Goal: Task Accomplishment & Management: Use online tool/utility

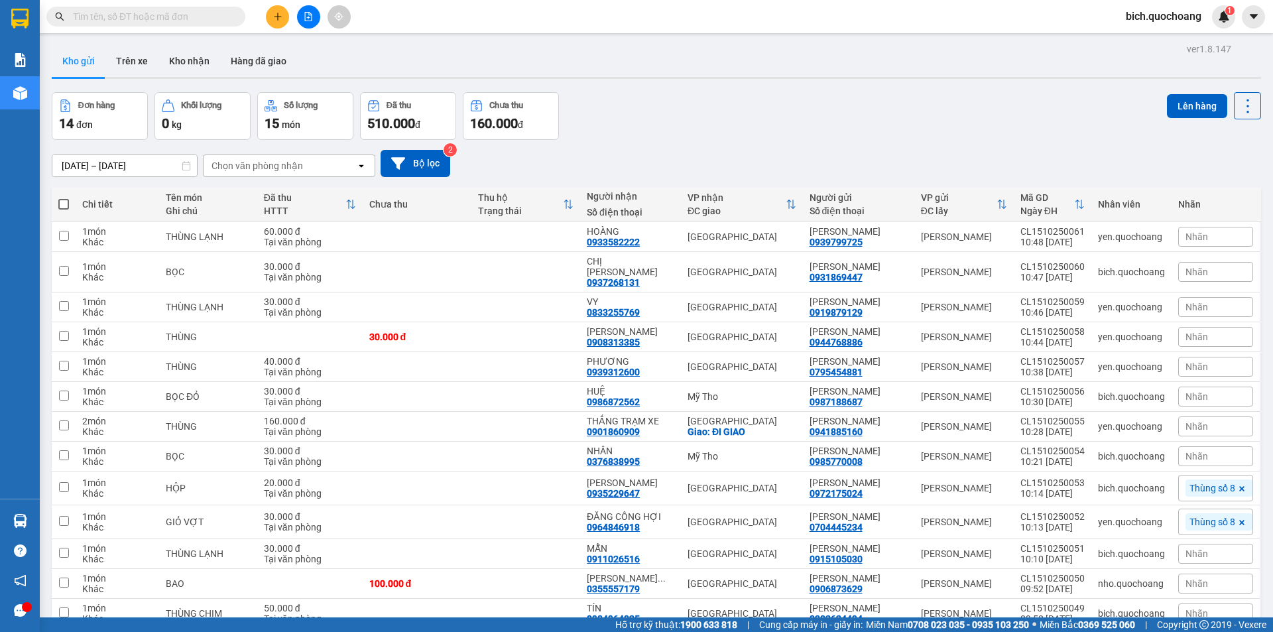
click at [186, 17] on input "text" at bounding box center [151, 16] width 157 height 15
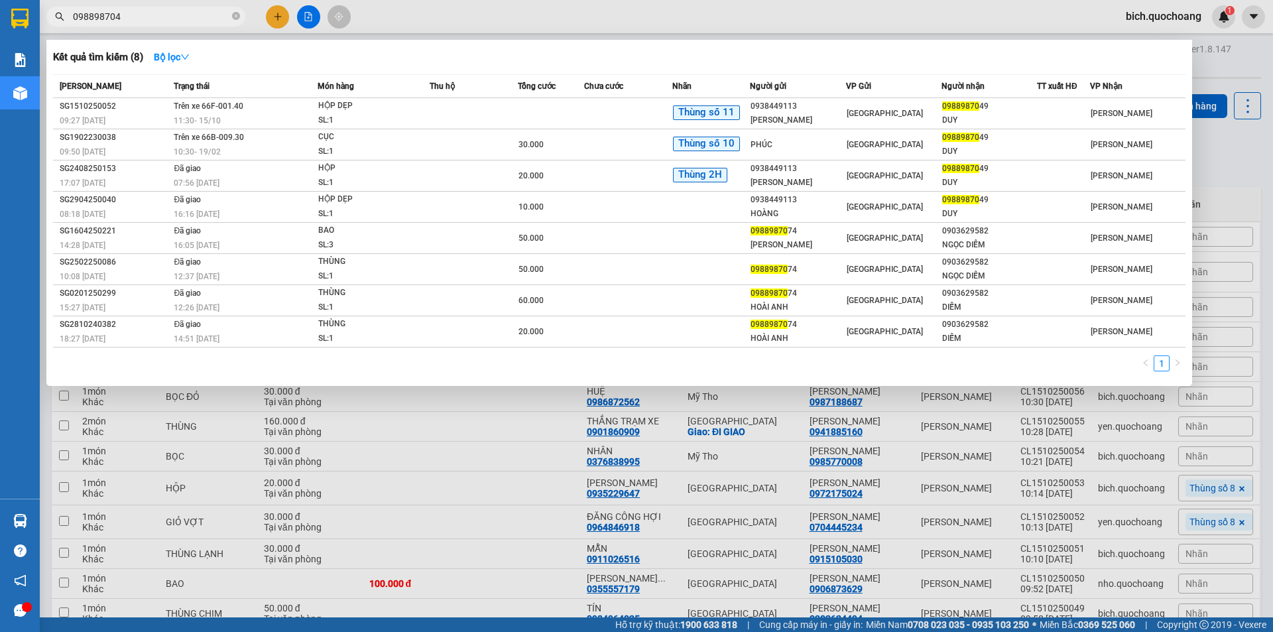
type input "0988987049"
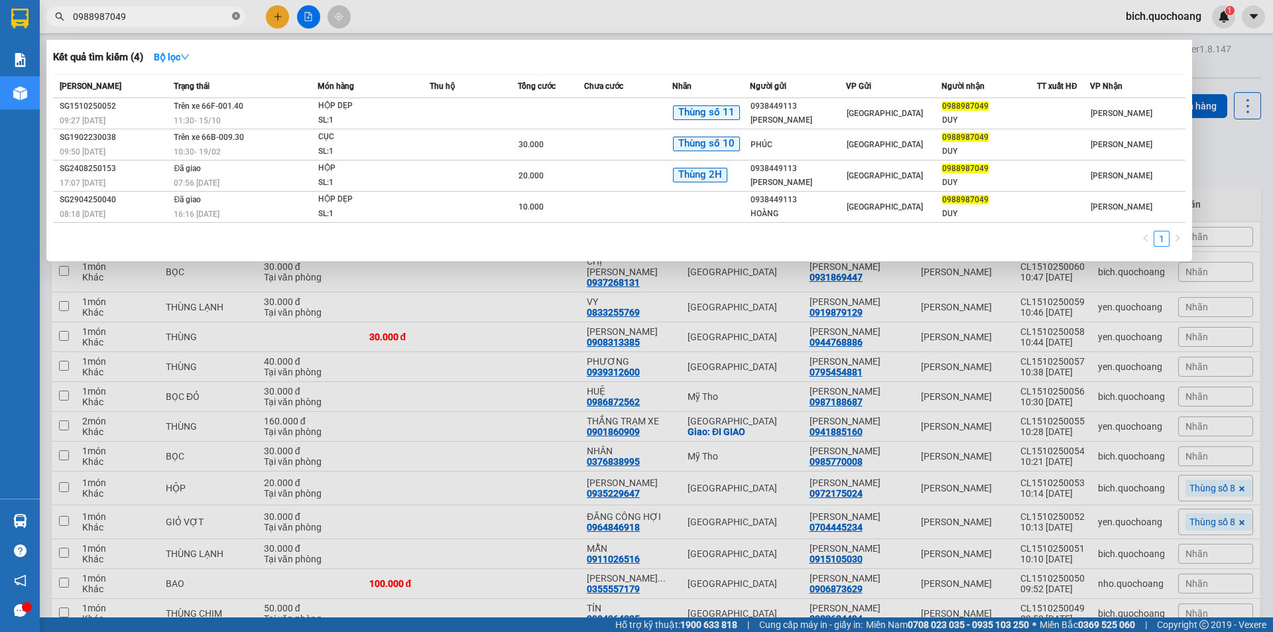
click at [238, 17] on icon "close-circle" at bounding box center [236, 16] width 8 height 8
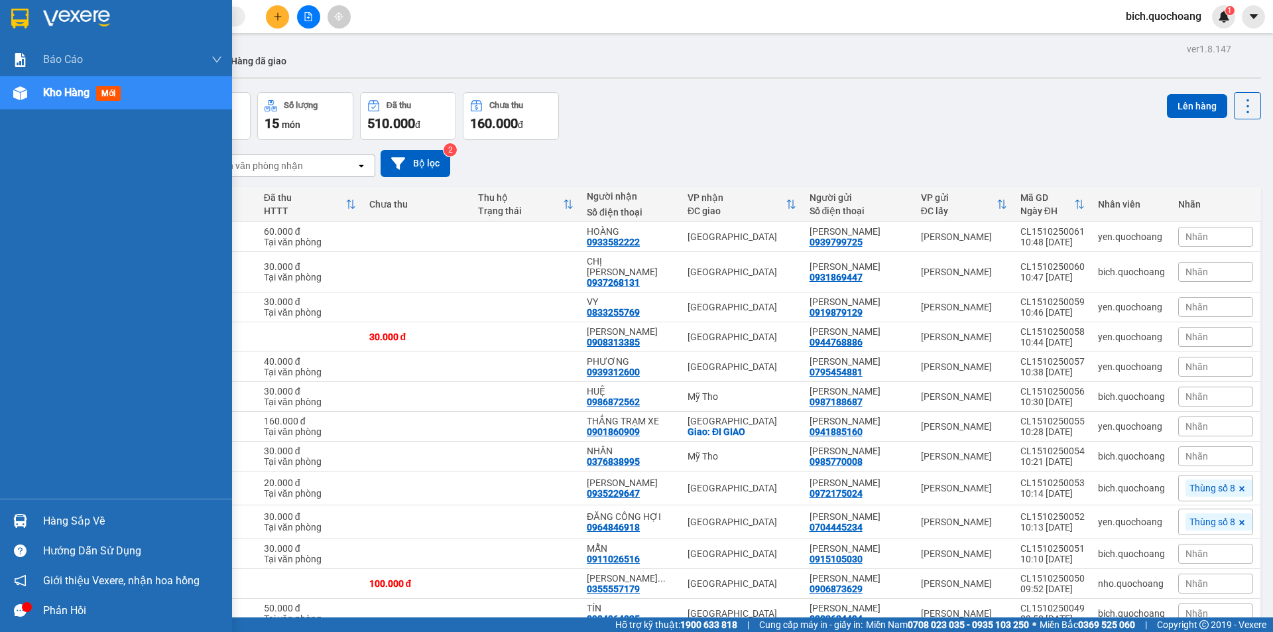
click at [82, 519] on div "Hàng sắp về" at bounding box center [132, 521] width 179 height 20
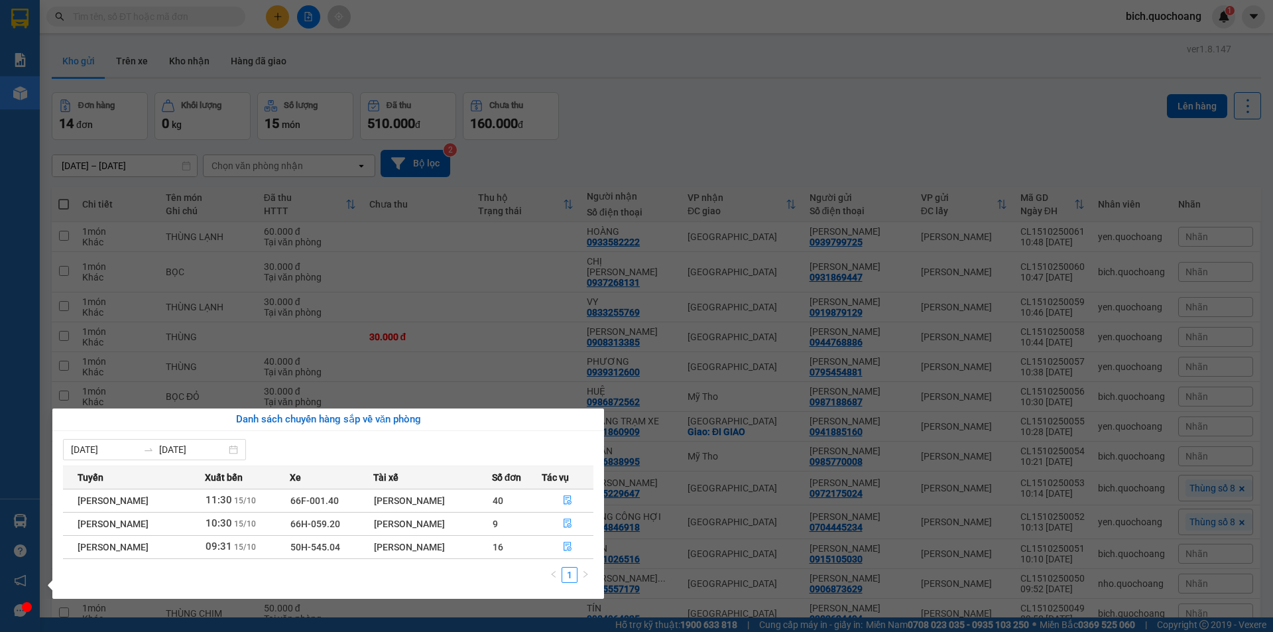
click at [716, 93] on section "Kết quả tìm kiếm ( 4 ) Bộ lọc Mã ĐH Trạng thái Món hàng Thu hộ Tổng cước Chưa c…" at bounding box center [636, 316] width 1273 height 632
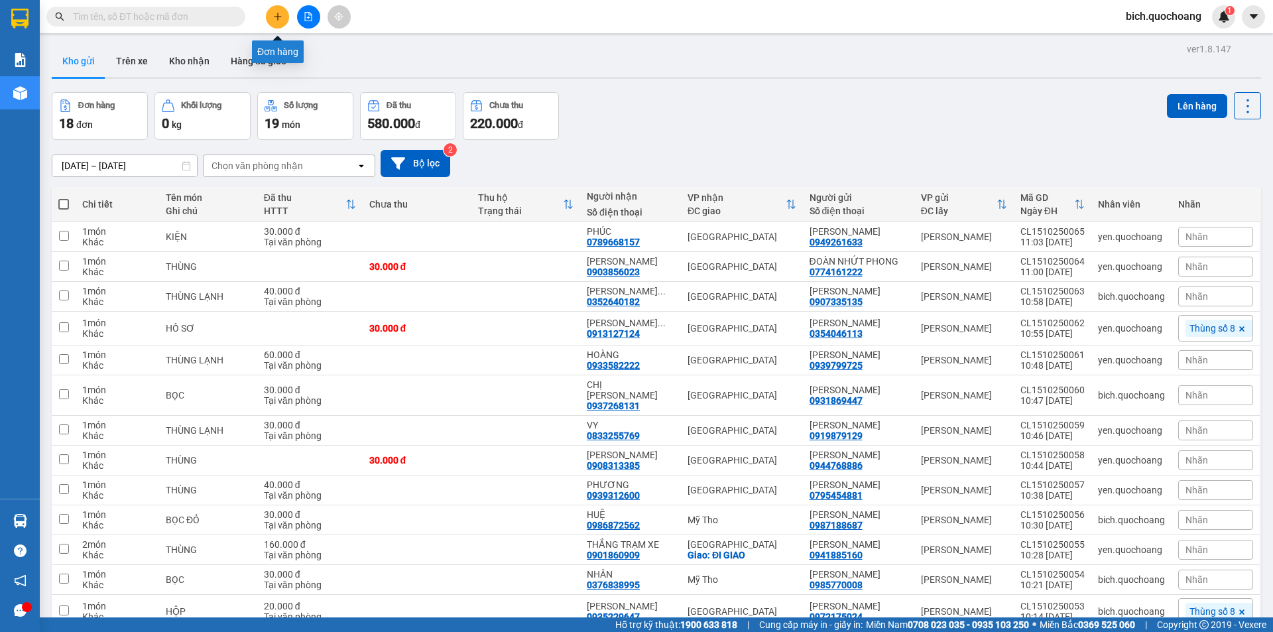
click at [272, 16] on button at bounding box center [277, 16] width 23 height 23
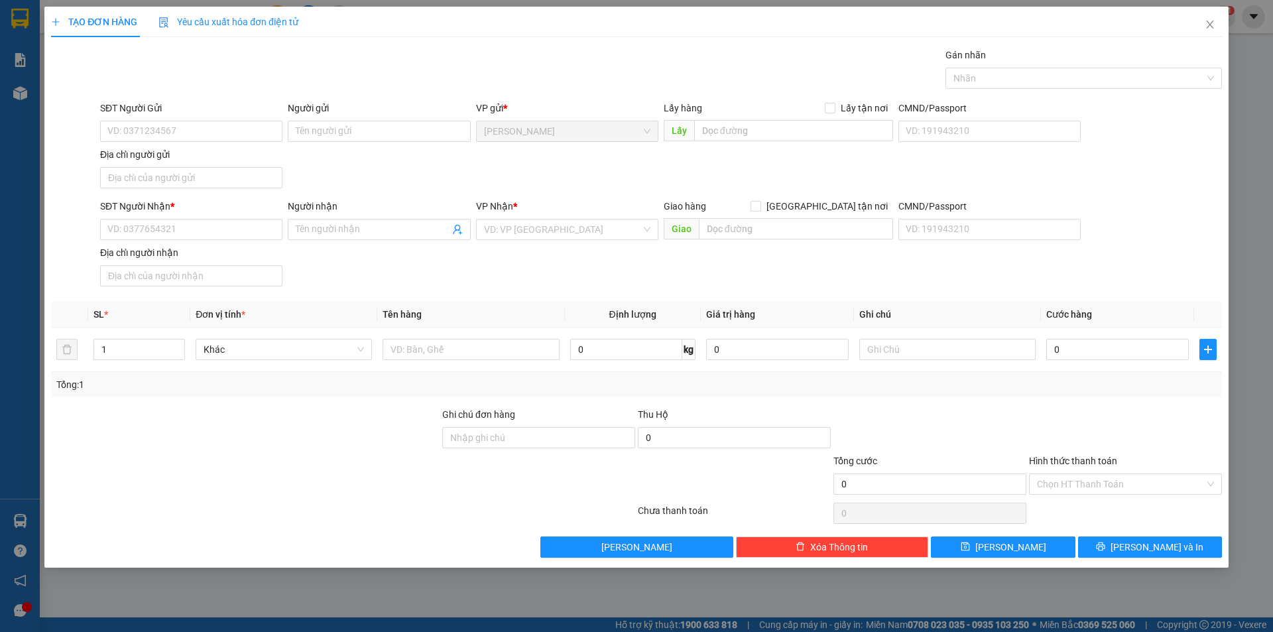
click at [1043, 60] on div "Gán nhãn" at bounding box center [1084, 58] width 277 height 20
click at [1043, 81] on div at bounding box center [1077, 78] width 257 height 16
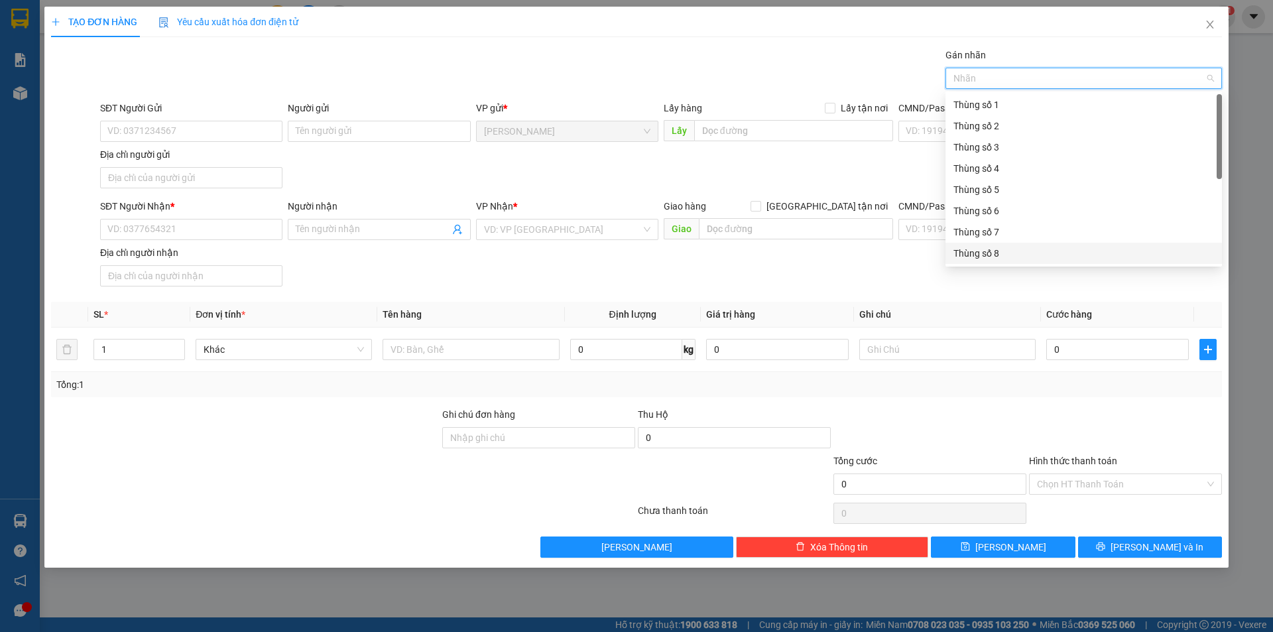
click at [995, 250] on div "Thùng số 8" at bounding box center [1084, 253] width 261 height 15
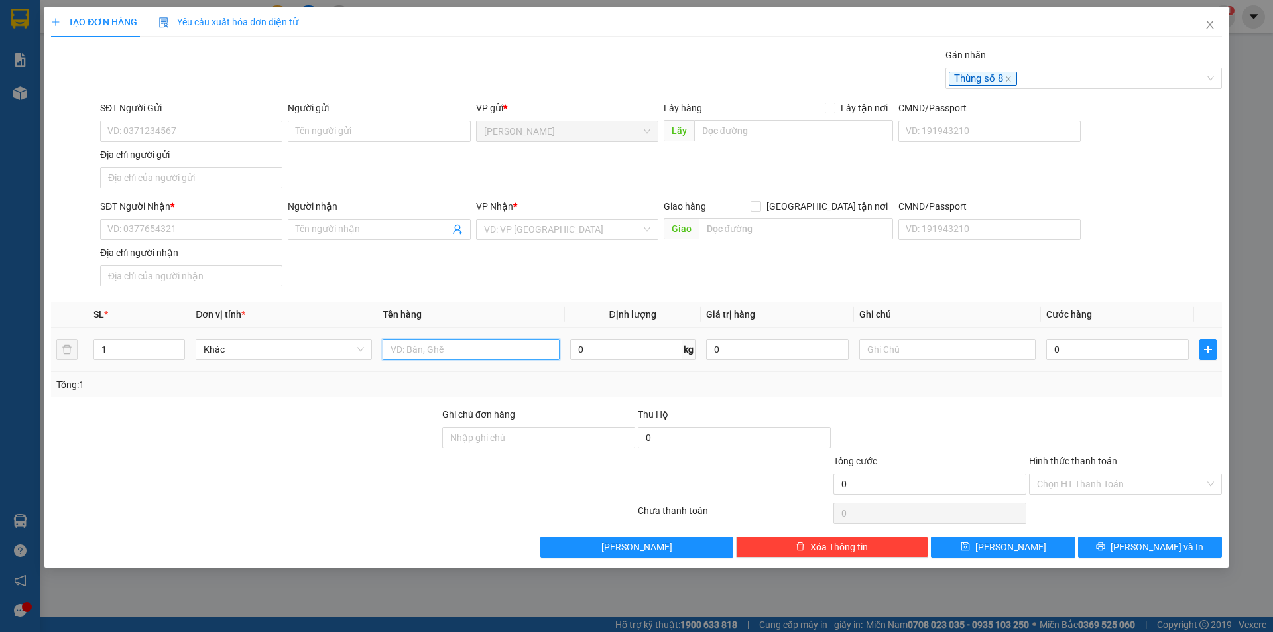
click at [482, 352] on input "text" at bounding box center [471, 349] width 176 height 21
type input "3.300.000Đ"
click at [912, 351] on input "text" at bounding box center [948, 349] width 176 height 21
type input "TIỀN THU HỘ"
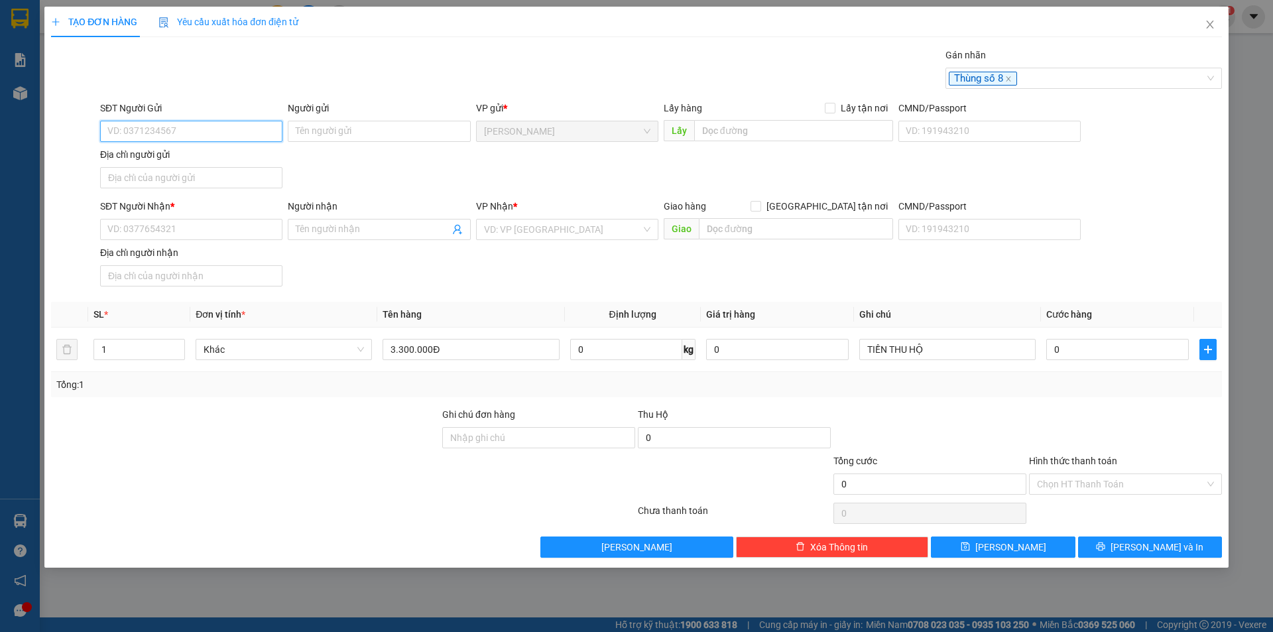
click at [188, 133] on input "SĐT Người Gửi" at bounding box center [191, 131] width 182 height 21
type input "0777803058"
click at [198, 155] on div "0777803058 - NGUYỄN VINH QUANG" at bounding box center [191, 158] width 166 height 15
type input "NGUYỄN VINH QUANG"
type input "0777803058"
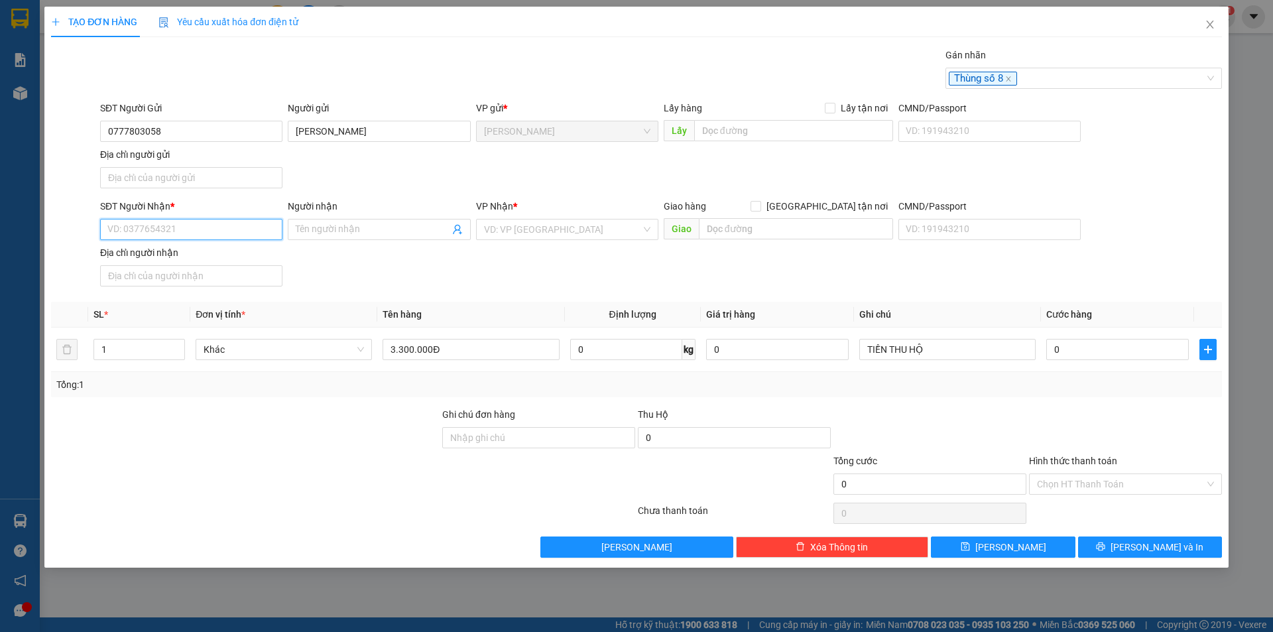
click at [152, 233] on input "SĐT Người Nhận *" at bounding box center [191, 229] width 182 height 21
click at [208, 257] on div "0974444886 - LÊ MINH PHỤNG" at bounding box center [191, 256] width 166 height 15
type input "0974444886"
type input "LÊ MINH PHỤNG"
type input "0974444886"
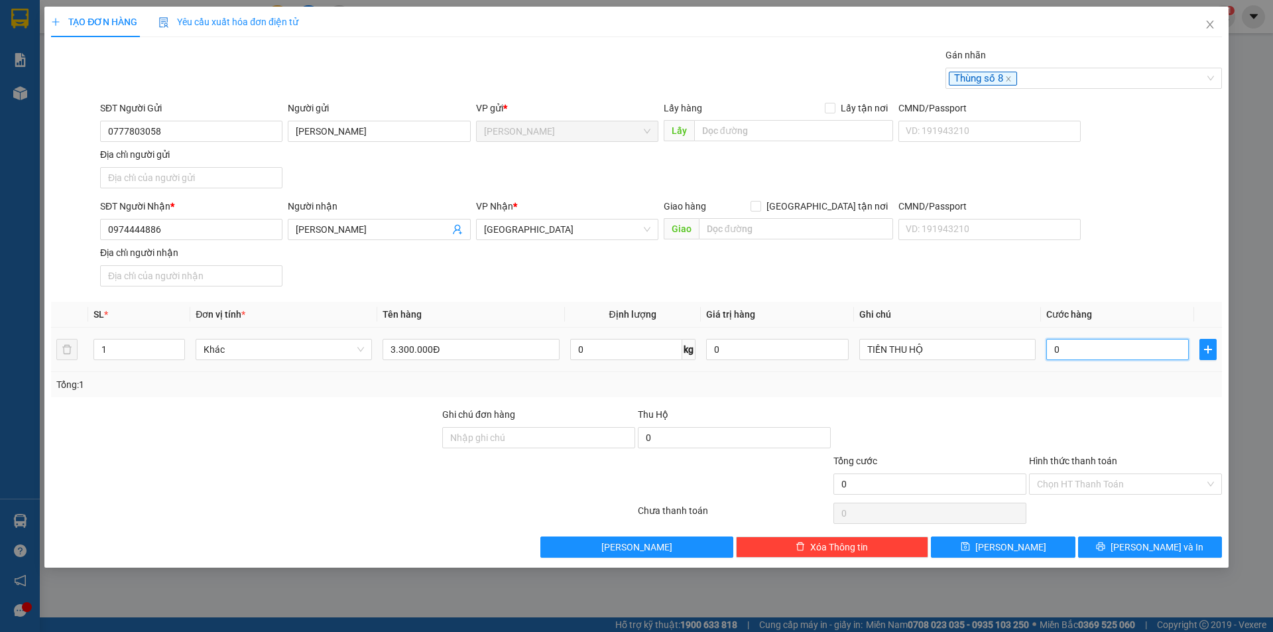
click at [1105, 352] on input "0" at bounding box center [1118, 349] width 143 height 21
type input "4"
type input "40"
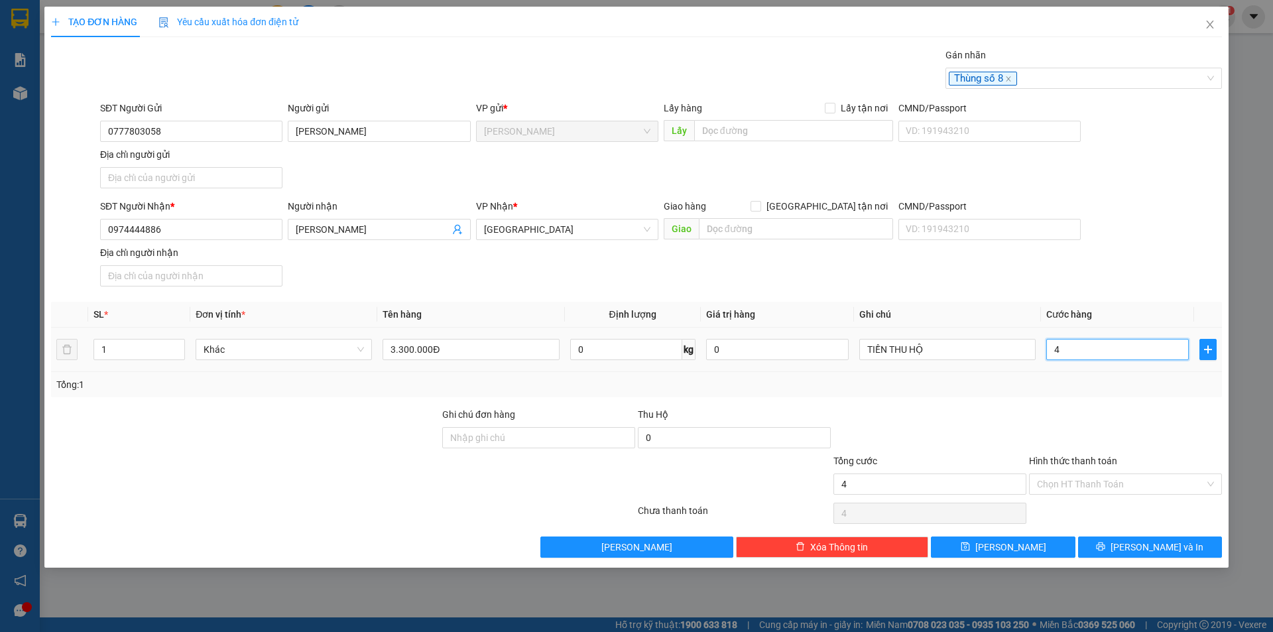
type input "40"
type input "40.000"
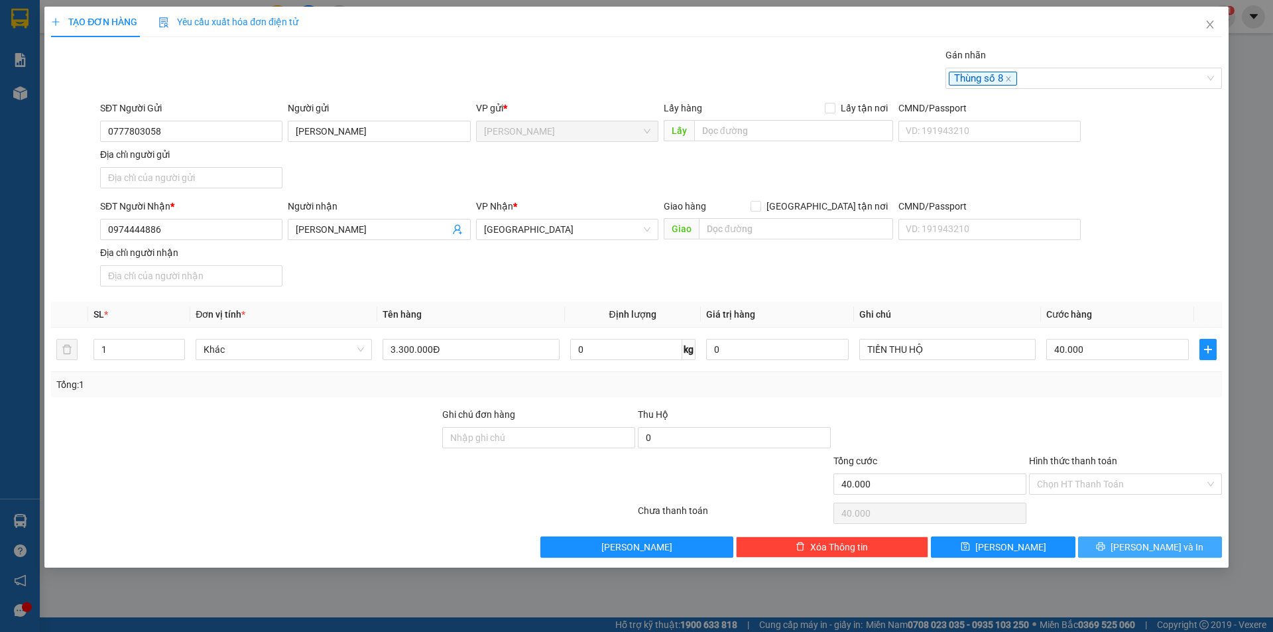
click at [1143, 546] on span "Lưu và In" at bounding box center [1157, 547] width 93 height 15
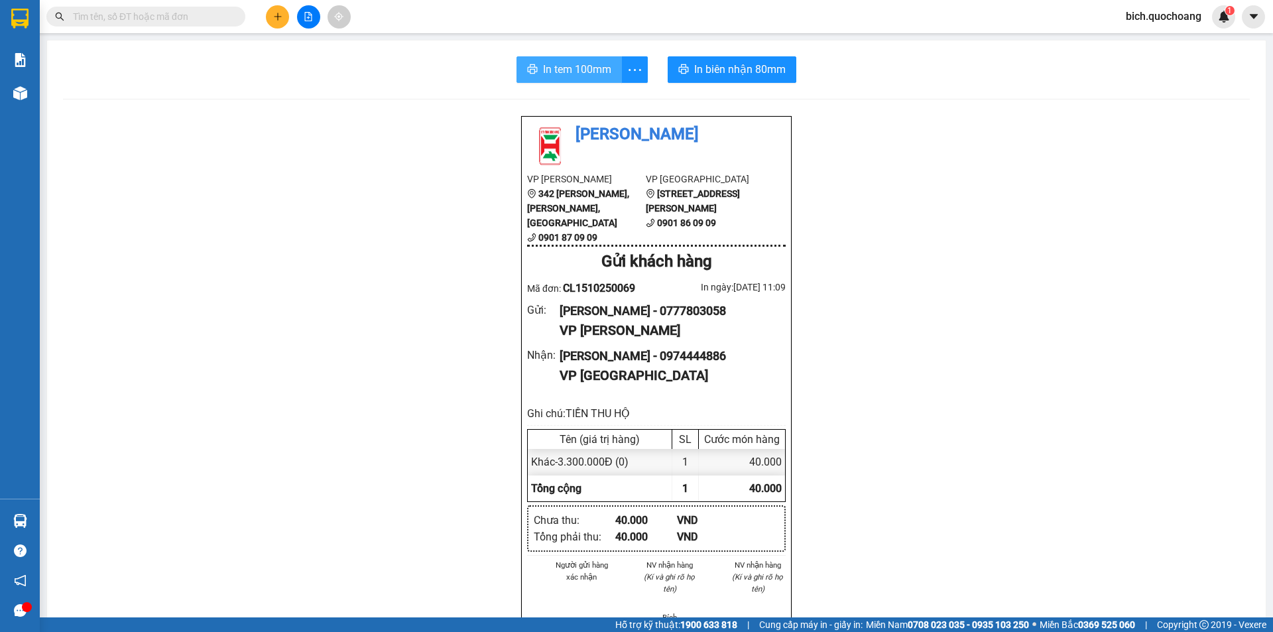
click at [557, 64] on span "In tem 100mm" at bounding box center [577, 69] width 68 height 17
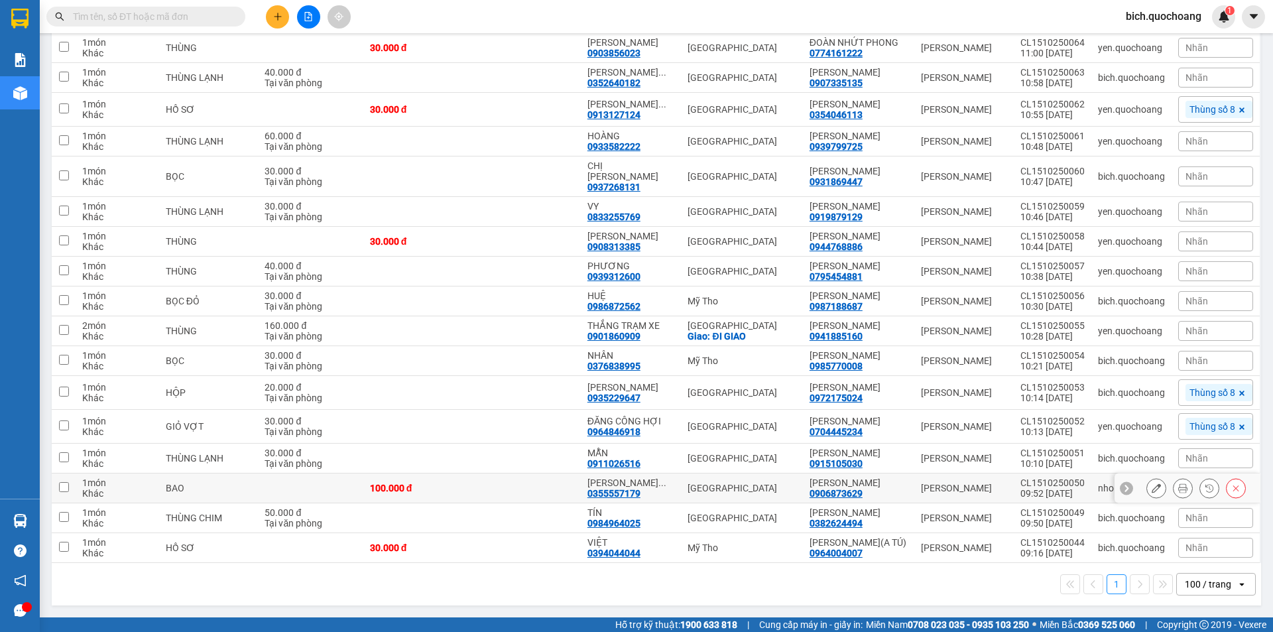
scroll to position [604, 0]
click at [1152, 356] on icon at bounding box center [1156, 360] width 9 height 9
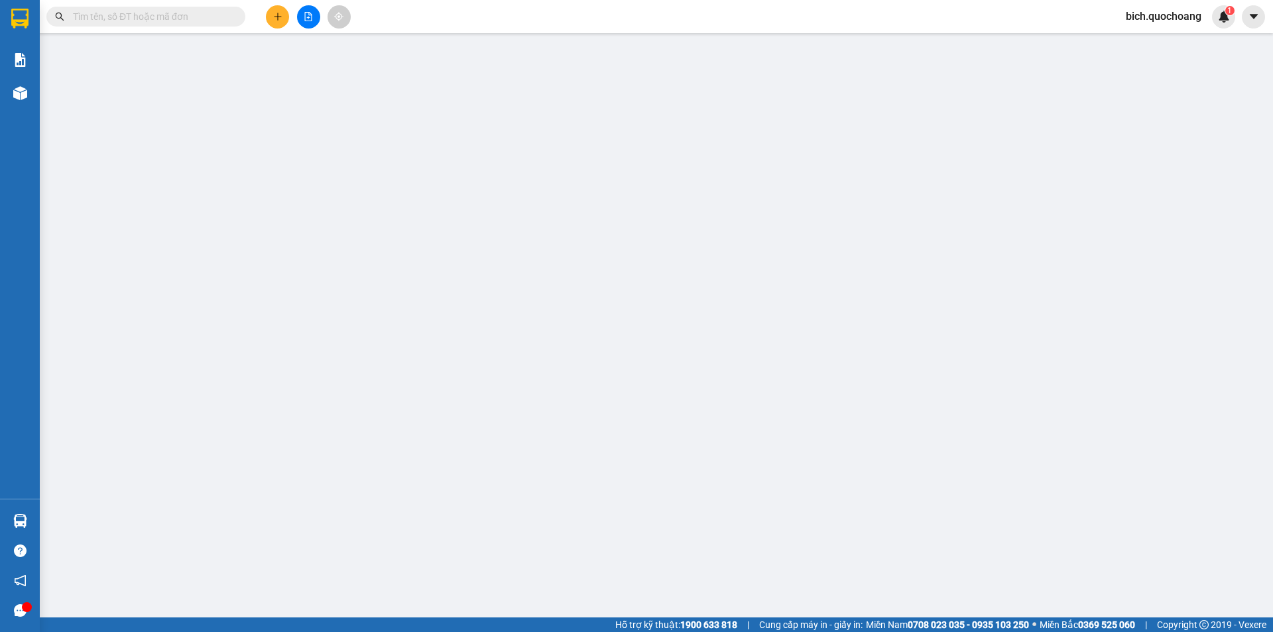
type input "0985770008"
type input "[PERSON_NAME]"
type input "phường cao lãnh tỉnh đồng tháp"
type input "0376838995"
type input "NHÂN"
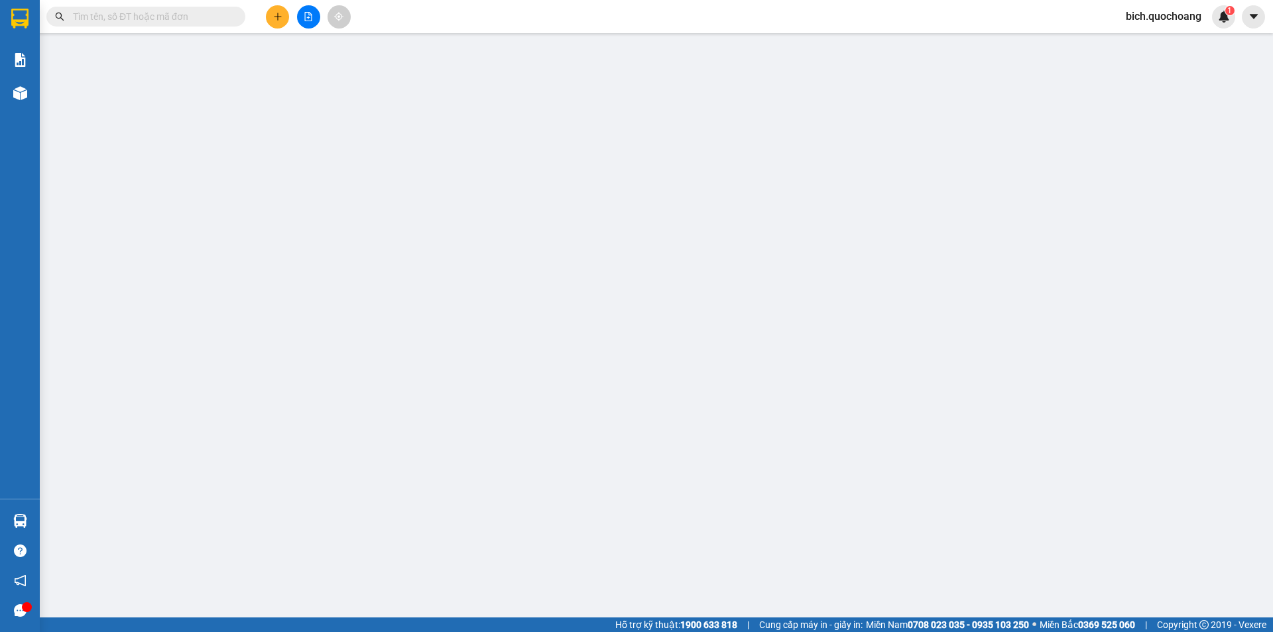
type input "30.000"
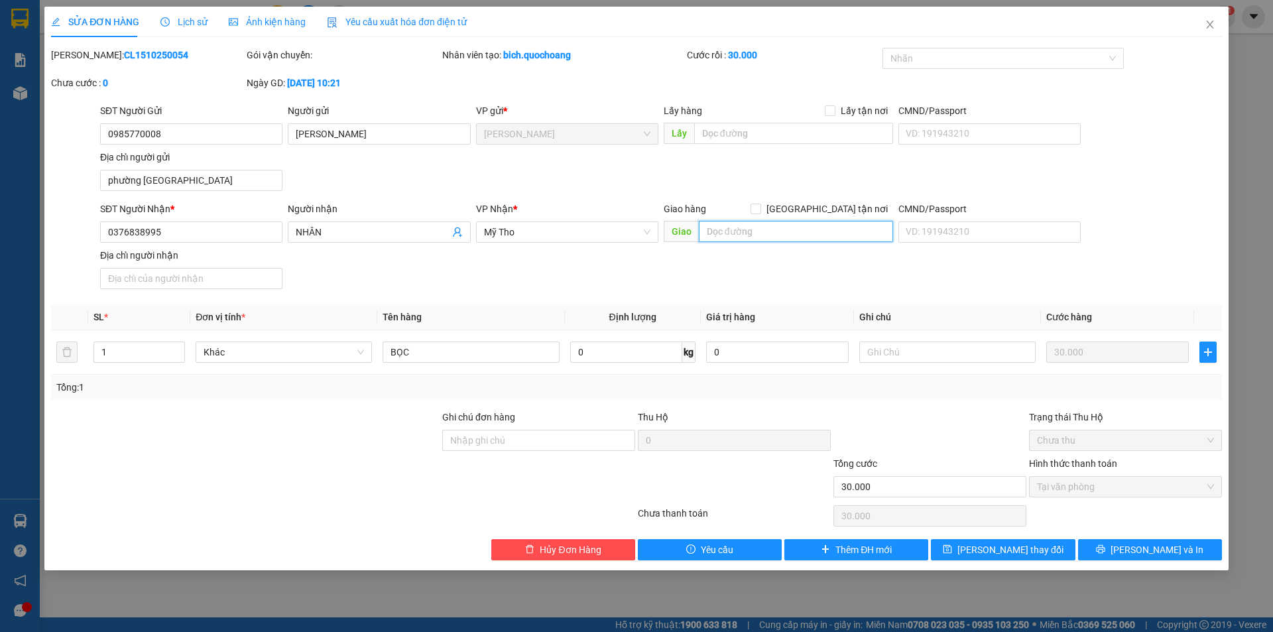
click at [763, 231] on input "text" at bounding box center [796, 231] width 194 height 21
type input "B"
type input "0"
type input "BX MỸ THO"
click at [1005, 543] on span "Lưu thay đổi" at bounding box center [1011, 550] width 106 height 15
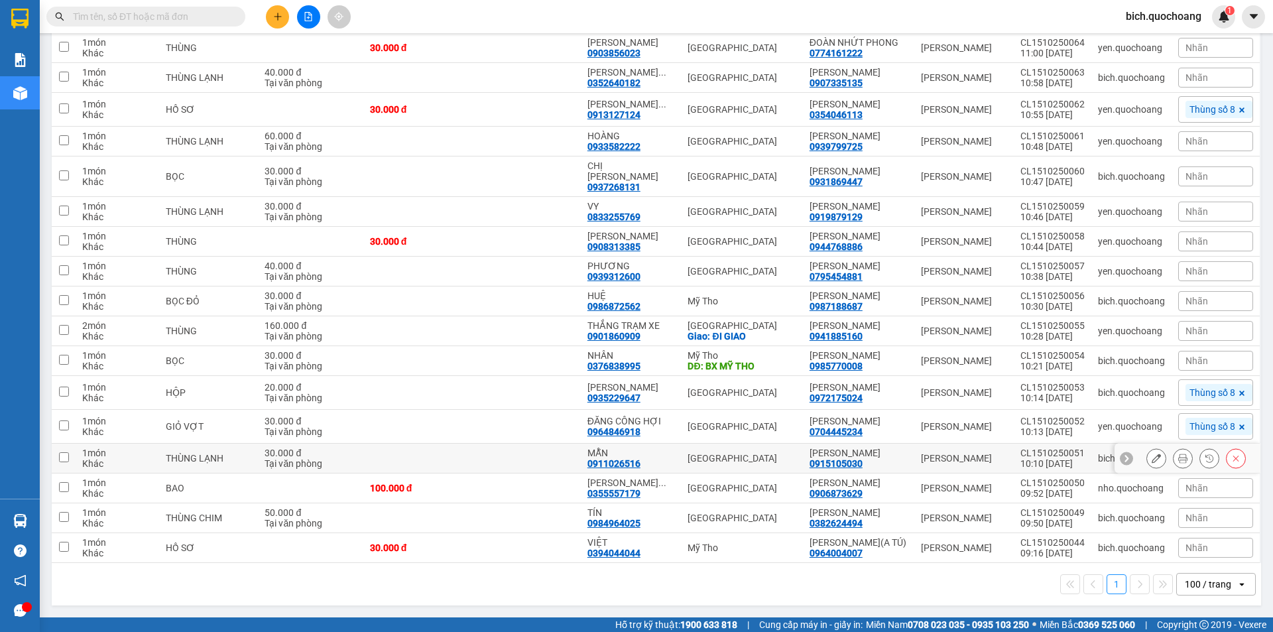
scroll to position [597, 0]
click at [1152, 296] on icon at bounding box center [1156, 300] width 9 height 9
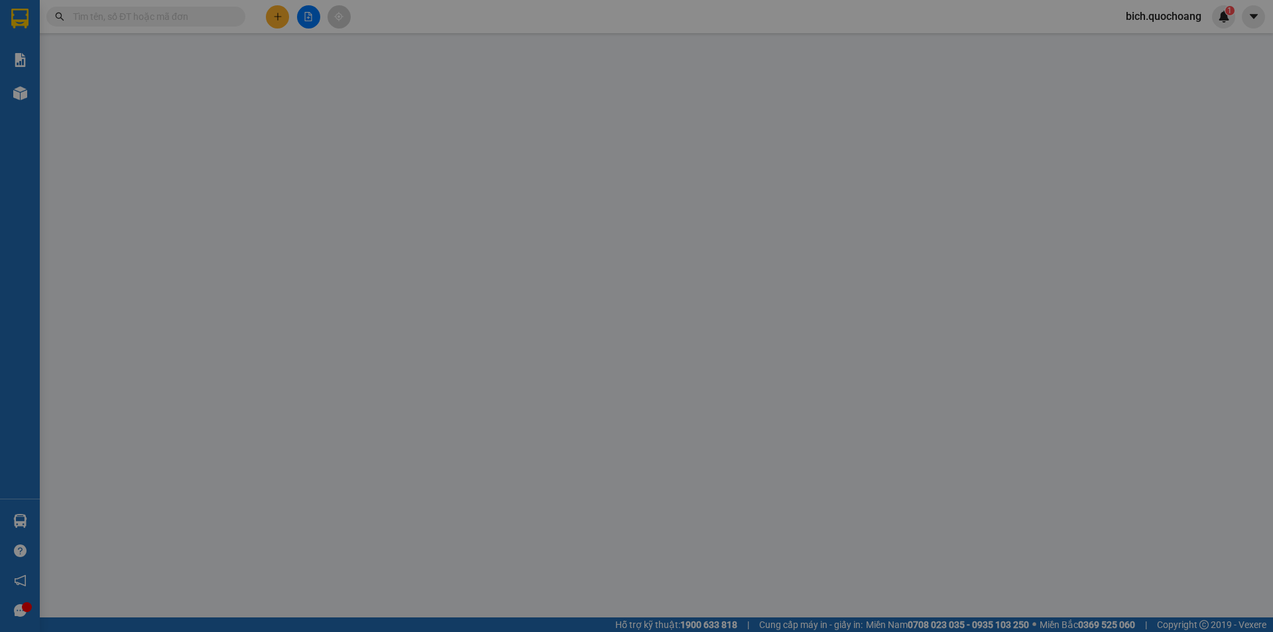
type input "0987188687"
type input "[PERSON_NAME]"
type input "phường cao lãnh tỉnh đồng tháp"
type input "0986872562"
type input "HUỆ"
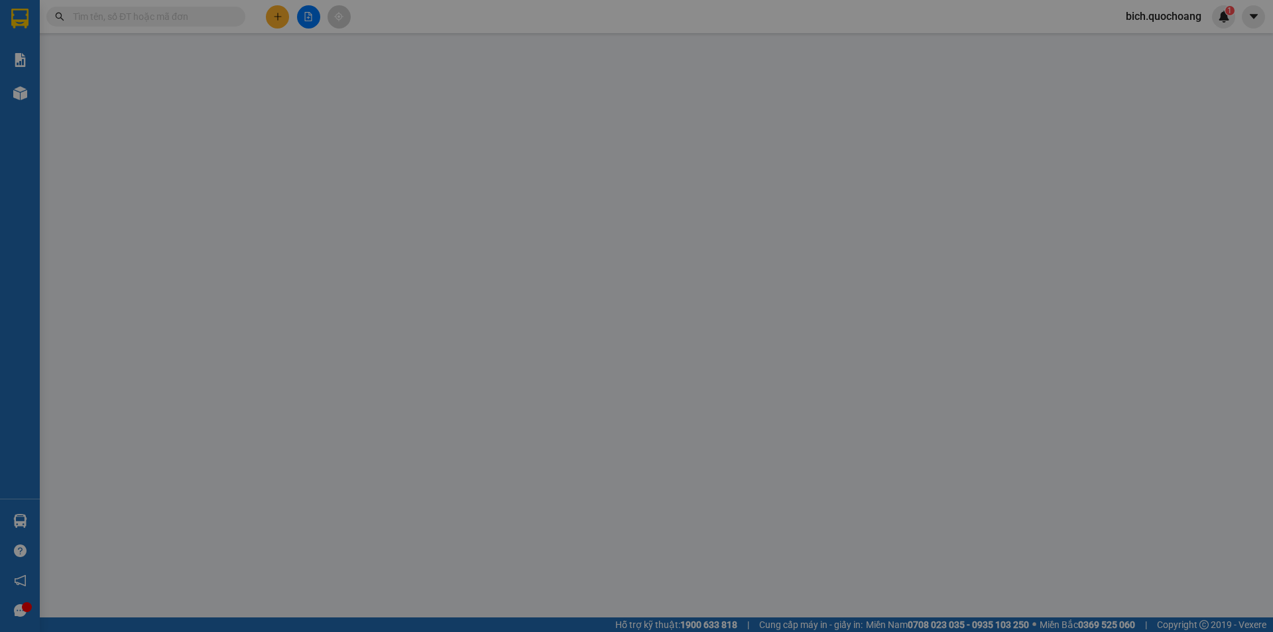
type input "30.000"
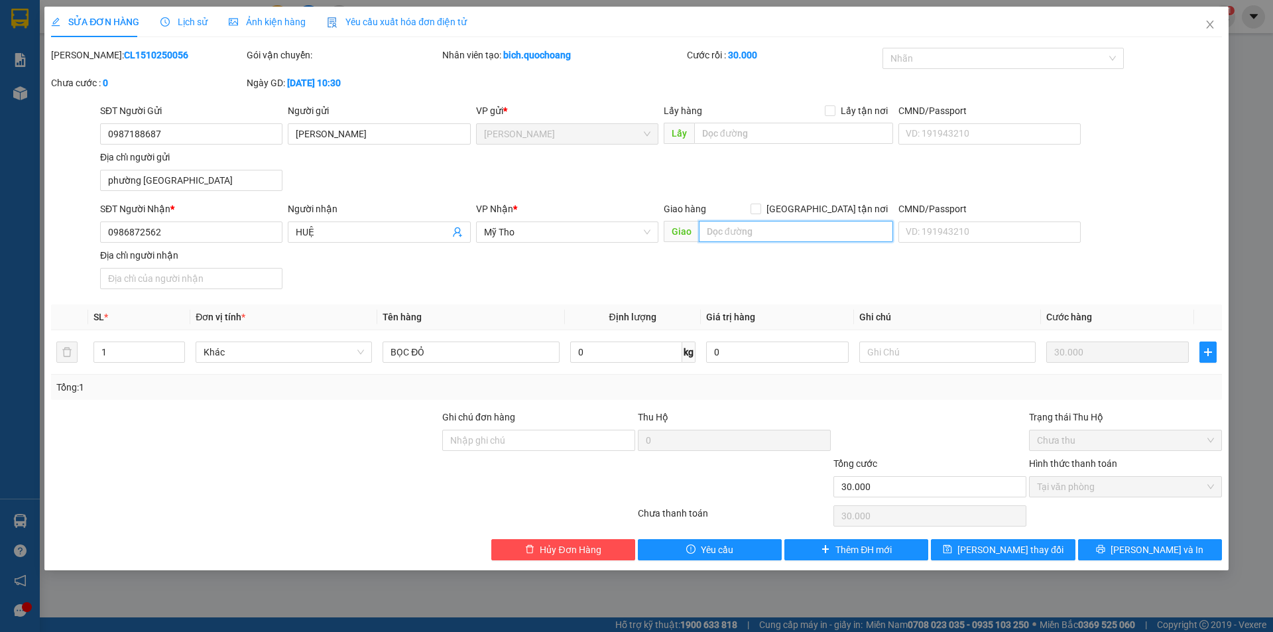
click at [792, 237] on input "text" at bounding box center [796, 231] width 194 height 21
type input "B"
type input "0"
type input "BX MỸ THO"
click at [1043, 552] on button "Lưu thay đổi" at bounding box center [1003, 549] width 144 height 21
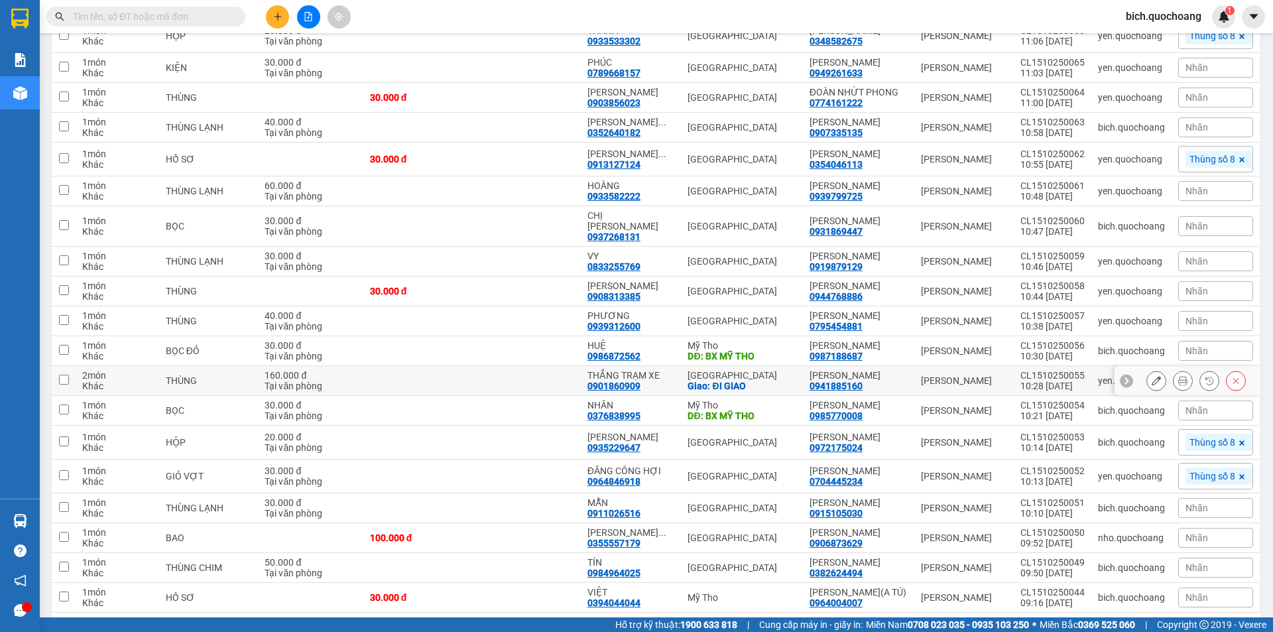
scroll to position [604, 0]
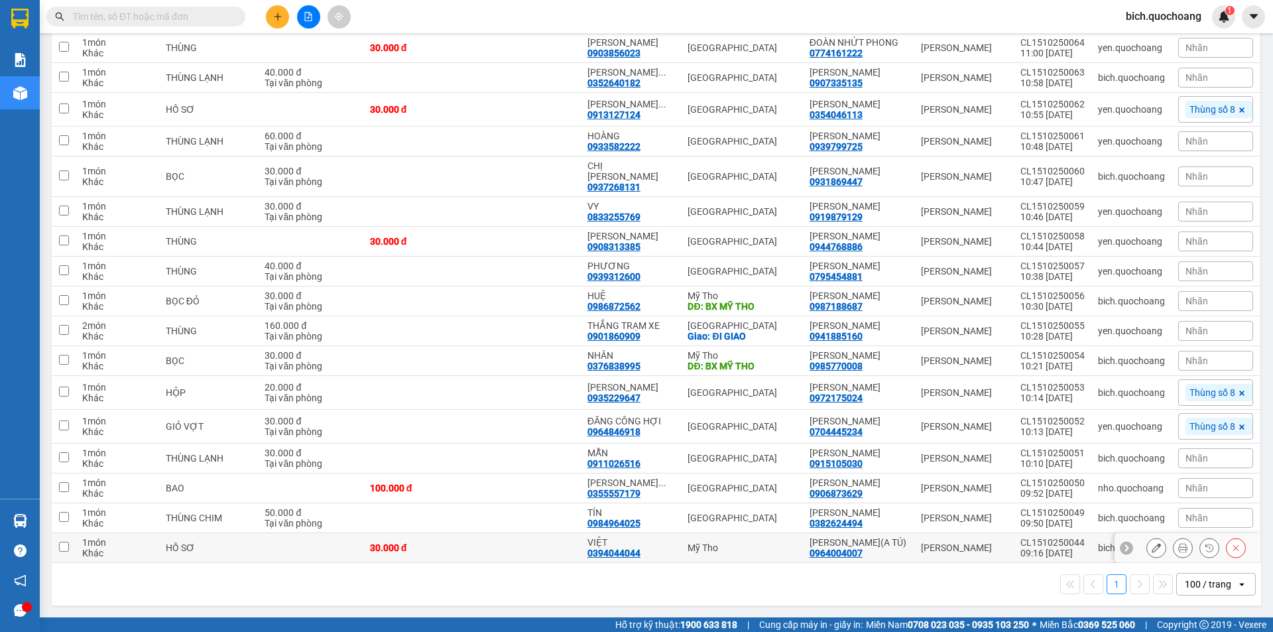
click at [1152, 548] on icon at bounding box center [1156, 547] width 9 height 9
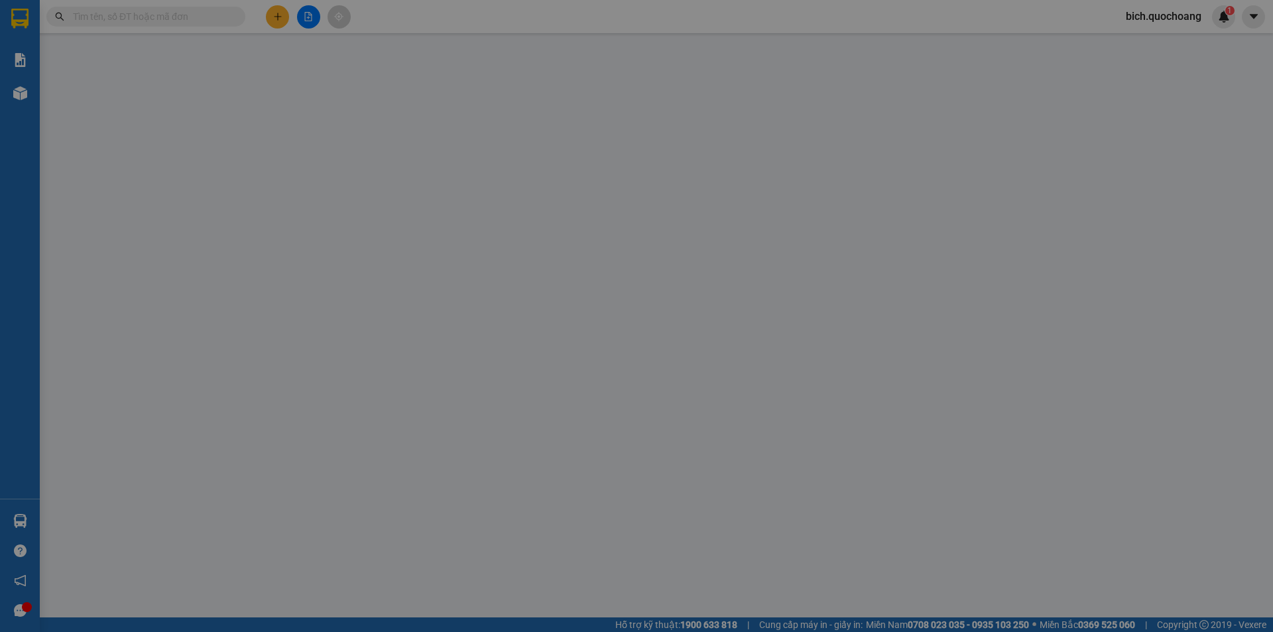
type input "0964004007"
type input "[PERSON_NAME](A TÚ)"
type input "PHƯỜNG CAO LÃNH,TỈNH ĐỒNG THÁP"
type input "0394044044"
type input "VIỆT"
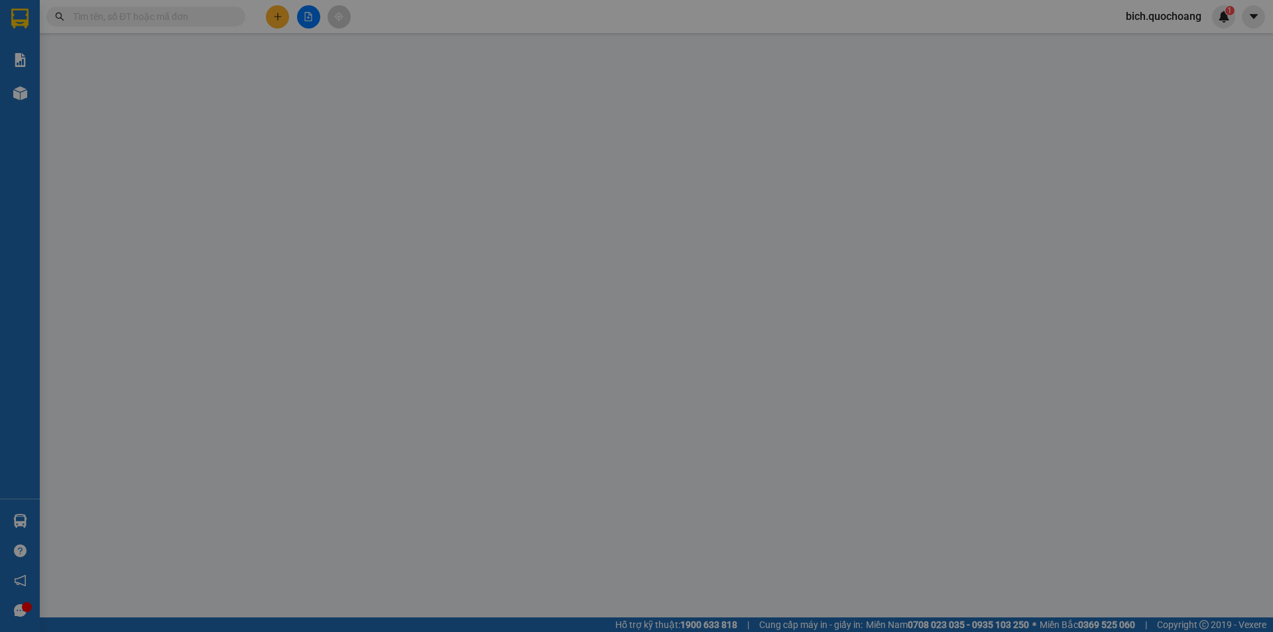
type input "30.000"
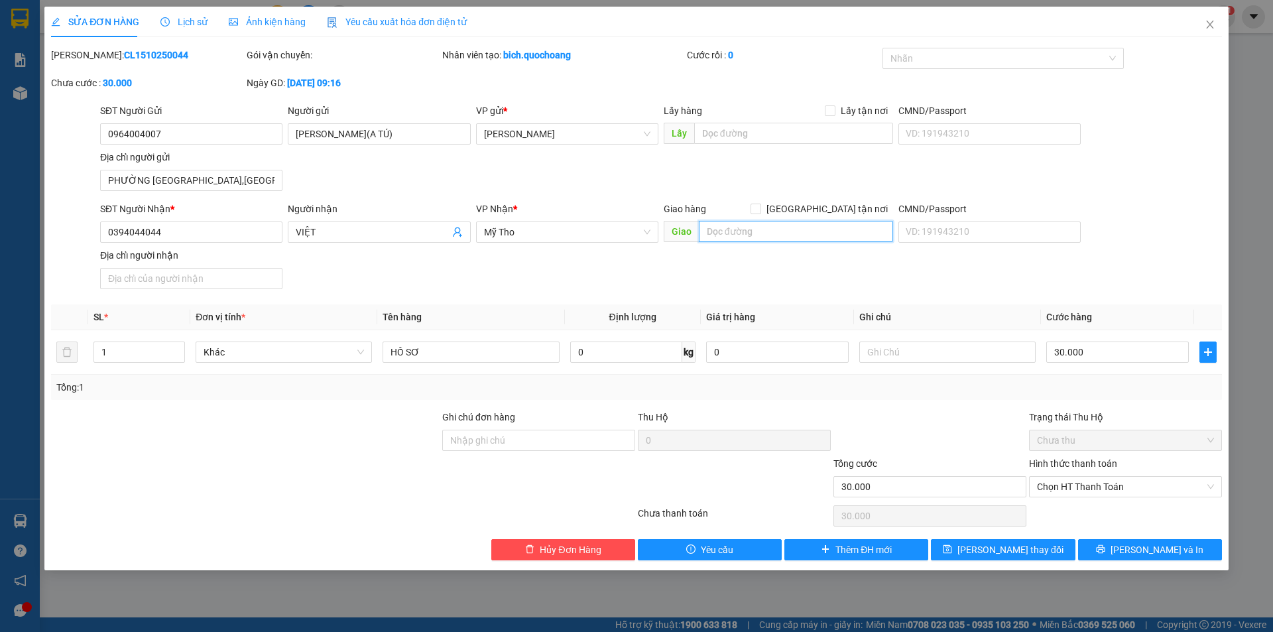
click at [747, 235] on input "text" at bounding box center [796, 231] width 194 height 21
type input "BX MỸ THO"
click at [1017, 553] on span "Lưu thay đổi" at bounding box center [1011, 550] width 106 height 15
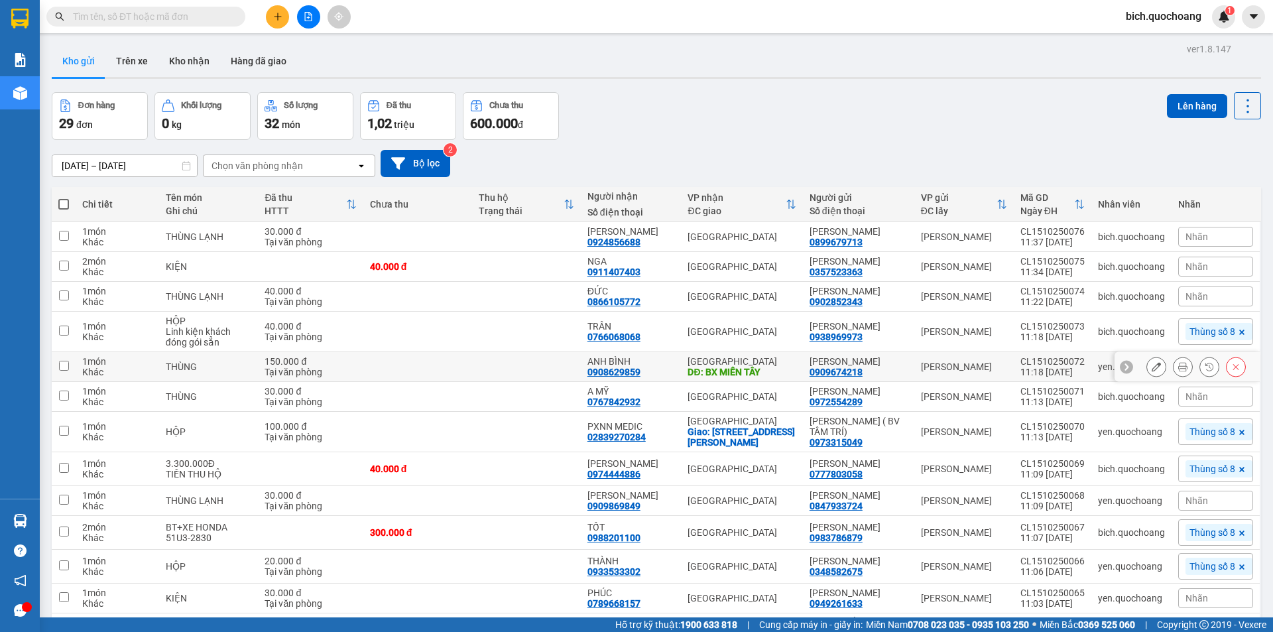
click at [58, 371] on td at bounding box center [64, 367] width 24 height 30
checkbox input "true"
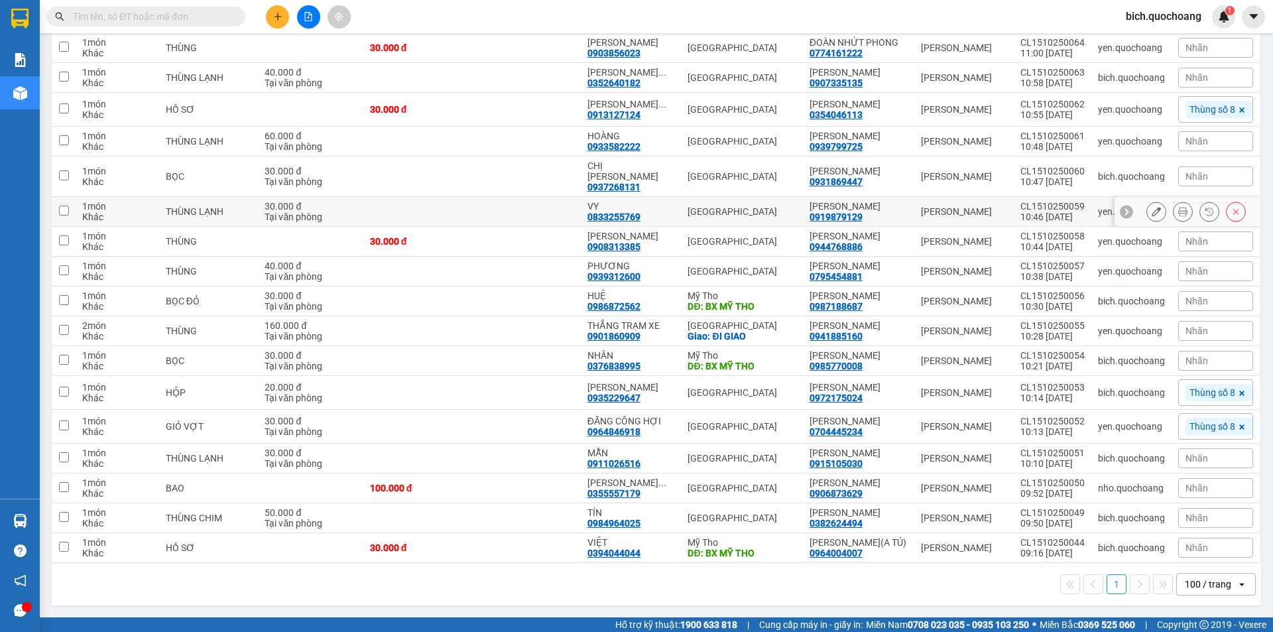
scroll to position [597, 0]
click at [62, 295] on input "checkbox" at bounding box center [64, 300] width 10 height 10
checkbox input "true"
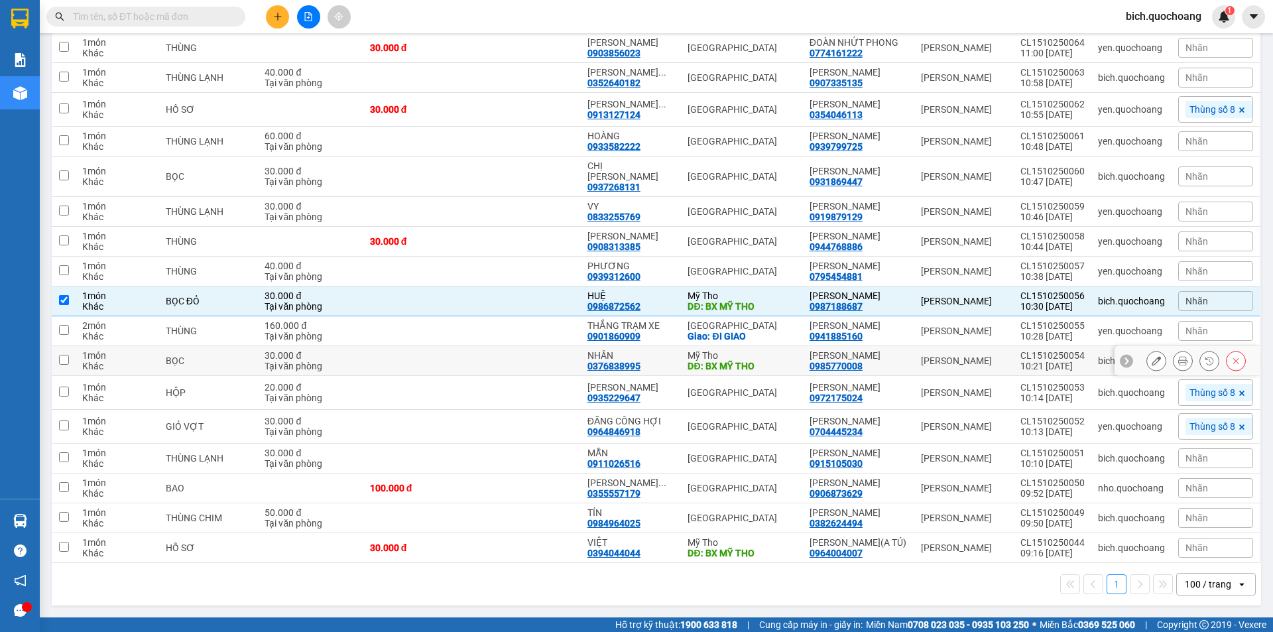
click at [60, 355] on input "checkbox" at bounding box center [64, 360] width 10 height 10
checkbox input "true"
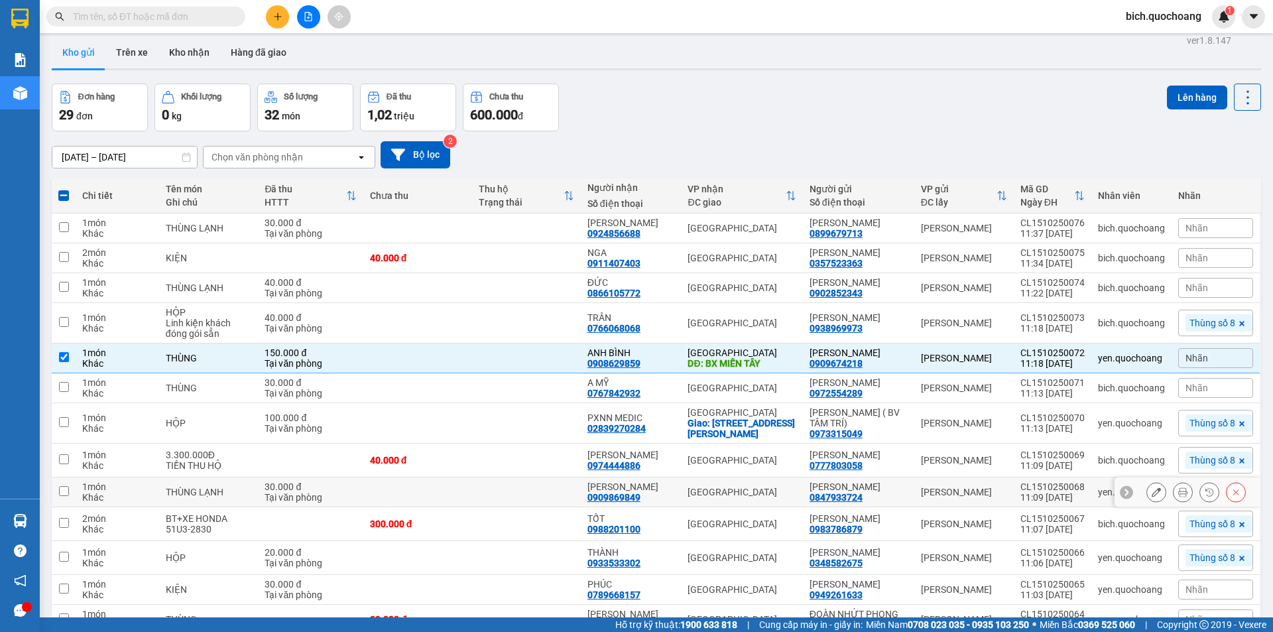
scroll to position [0, 0]
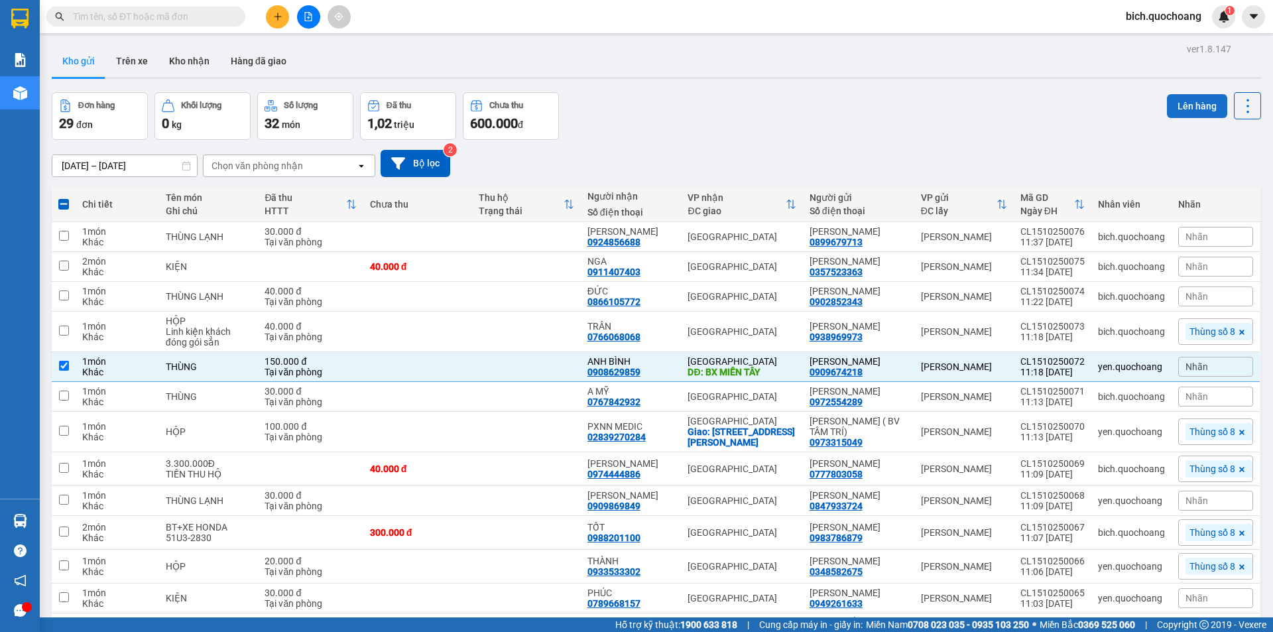
click at [1186, 103] on button "Lên hàng" at bounding box center [1197, 106] width 60 height 24
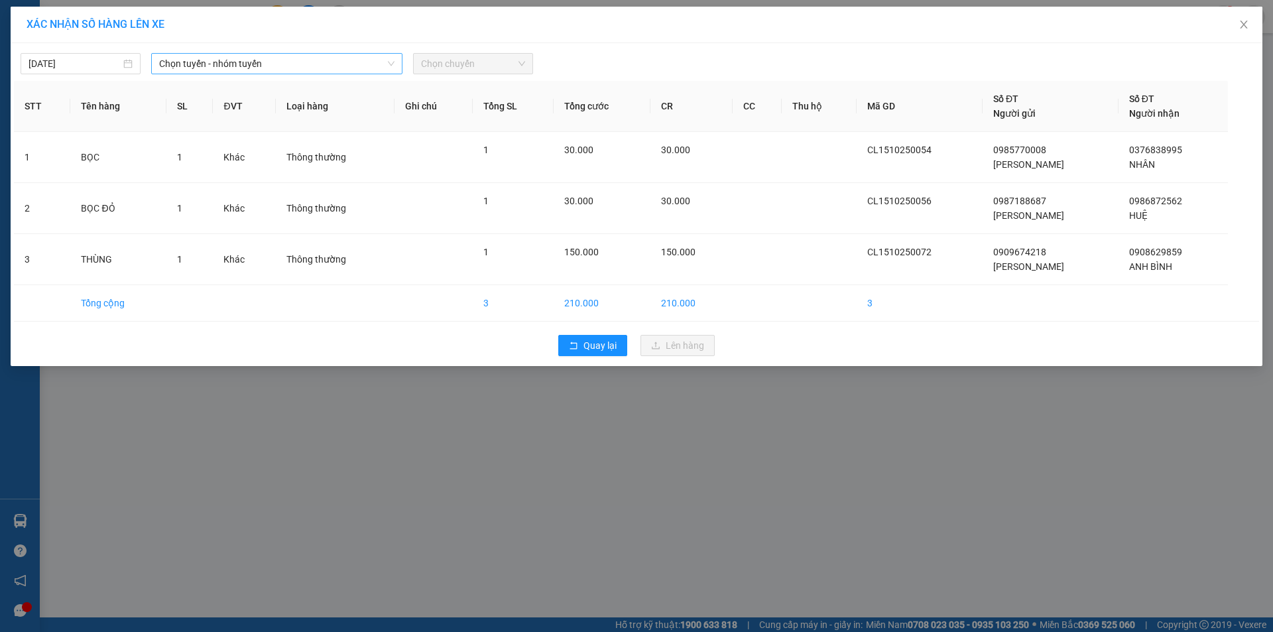
click at [298, 69] on span "Chọn tuyến - nhóm tuyến" at bounding box center [276, 64] width 235 height 20
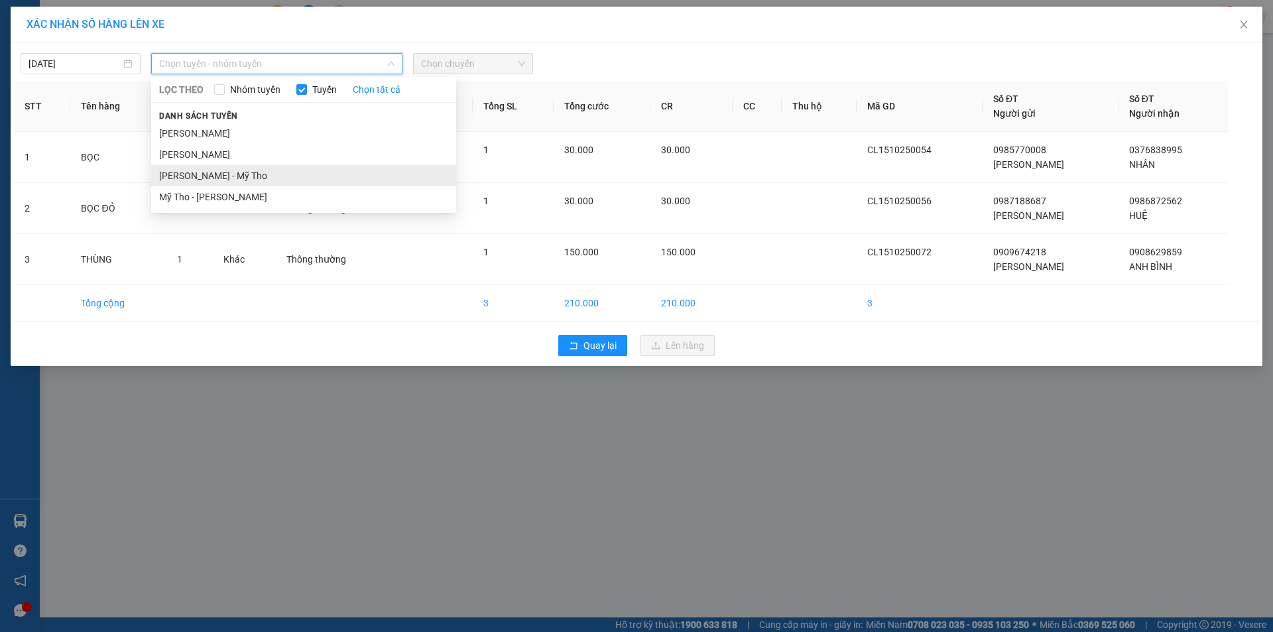
click at [198, 170] on li "Cao Lãnh - Mỹ Tho" at bounding box center [303, 175] width 305 height 21
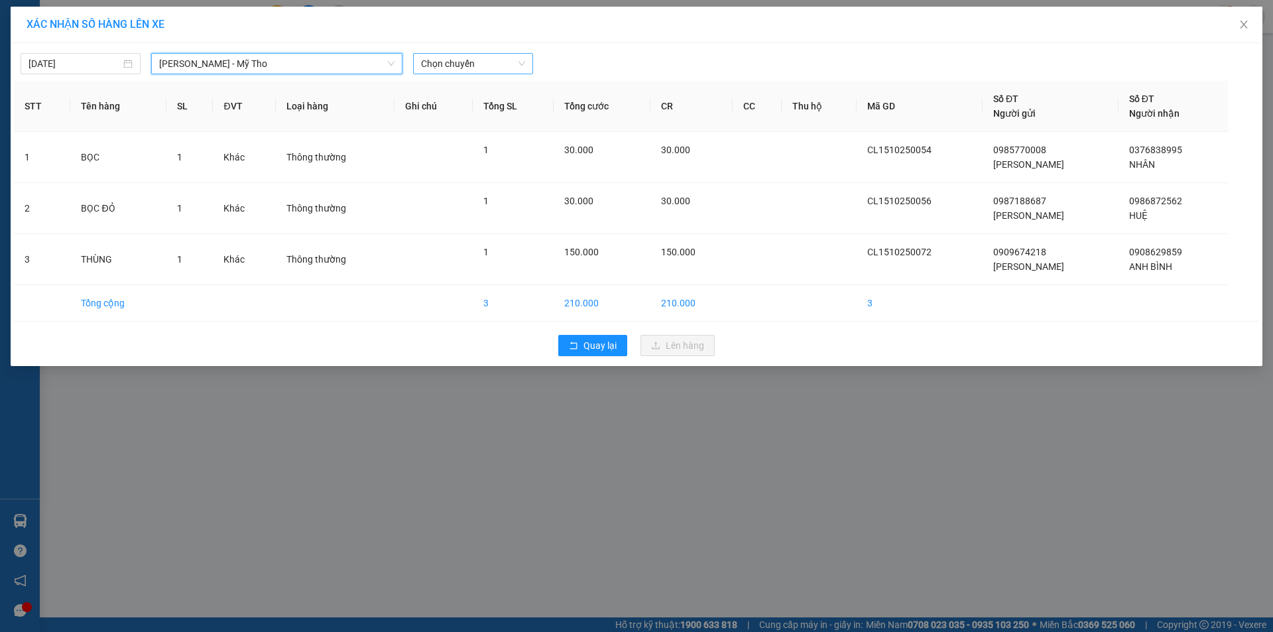
click at [458, 63] on span "Chọn chuyến" at bounding box center [473, 64] width 104 height 20
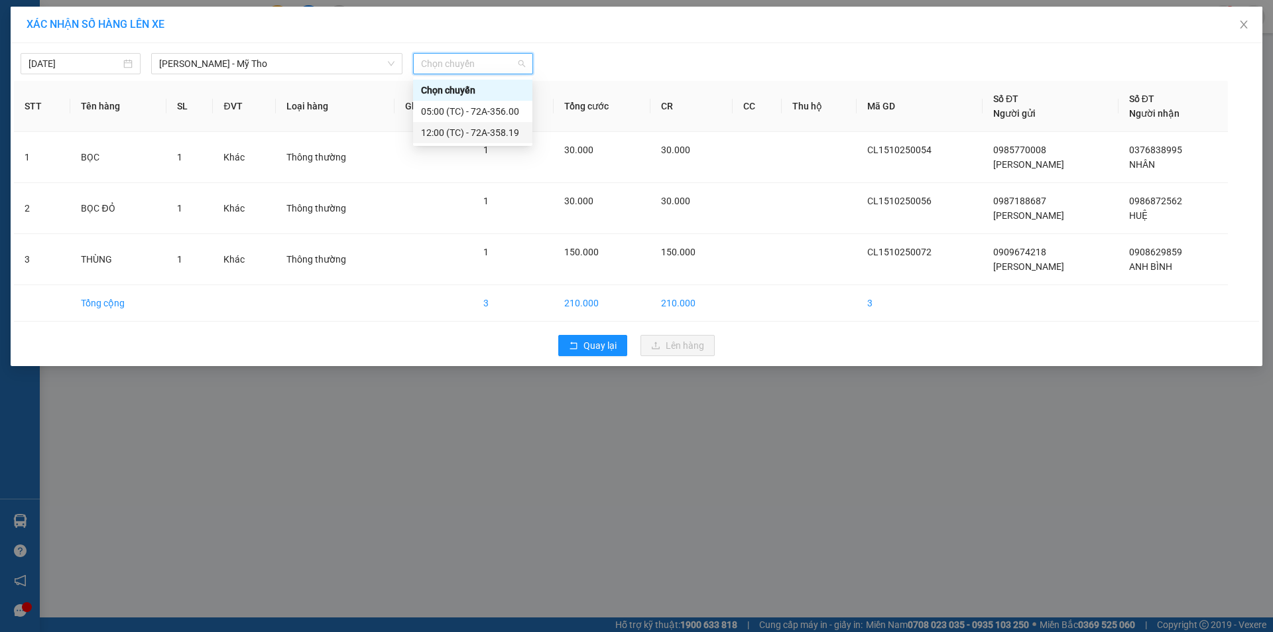
click at [490, 135] on div "12:00 (TC) - 72A-358.19" at bounding box center [472, 132] width 103 height 15
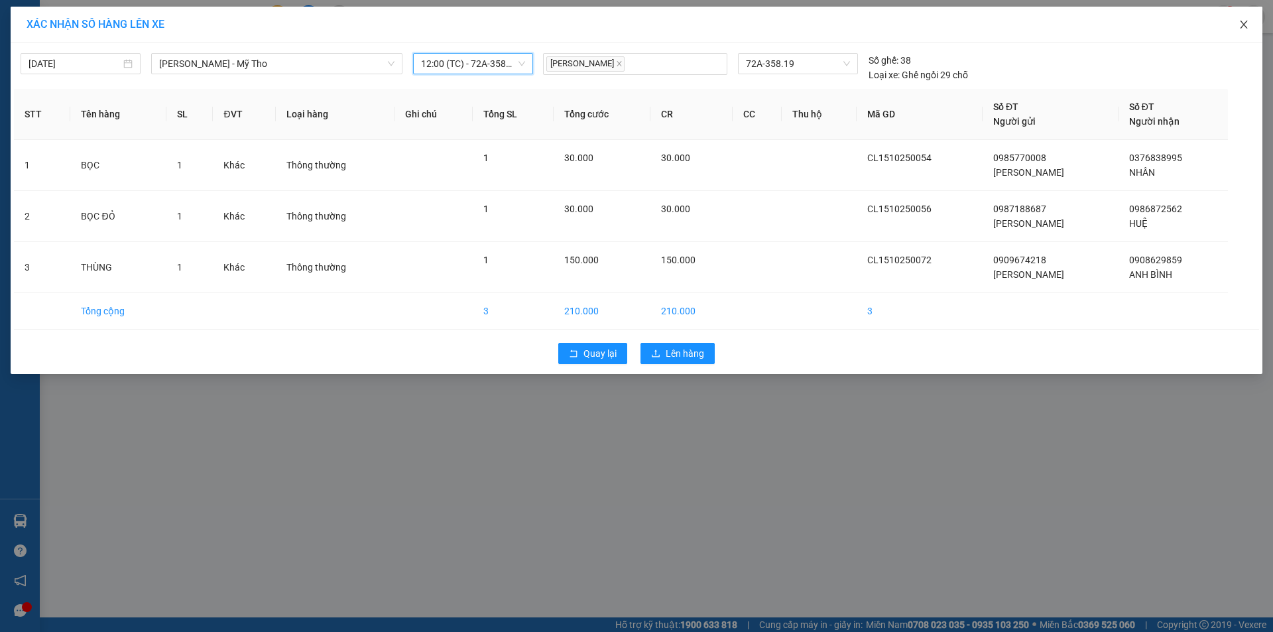
click at [1251, 27] on span "Close" at bounding box center [1244, 25] width 37 height 37
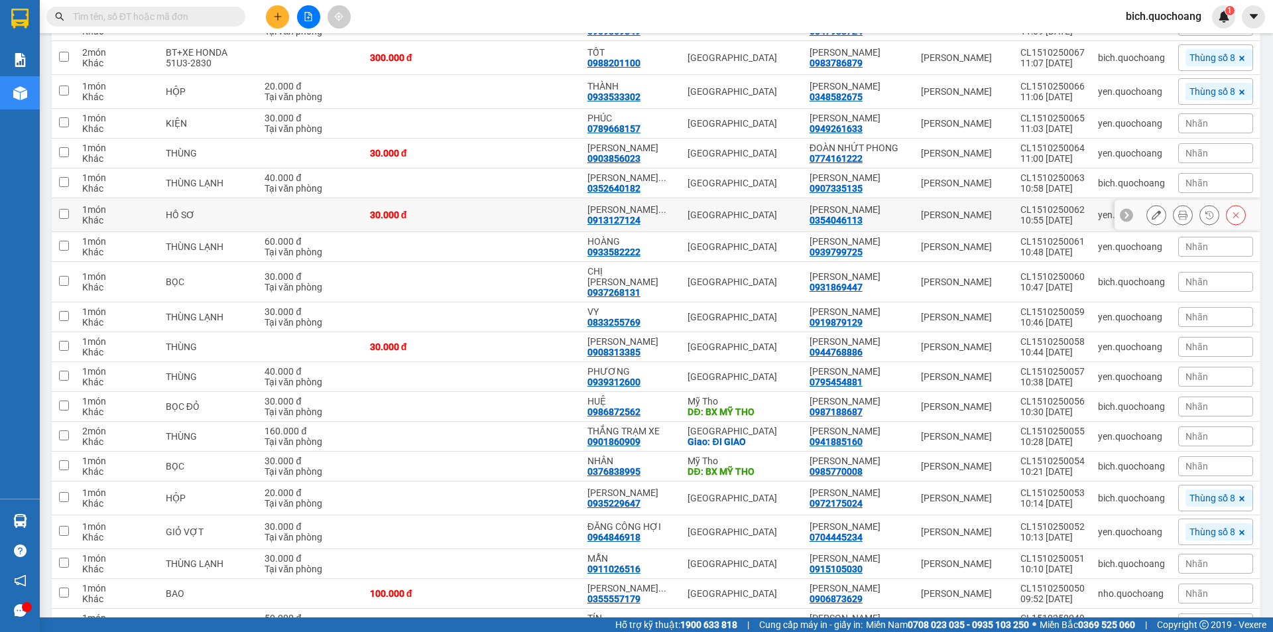
scroll to position [597, 0]
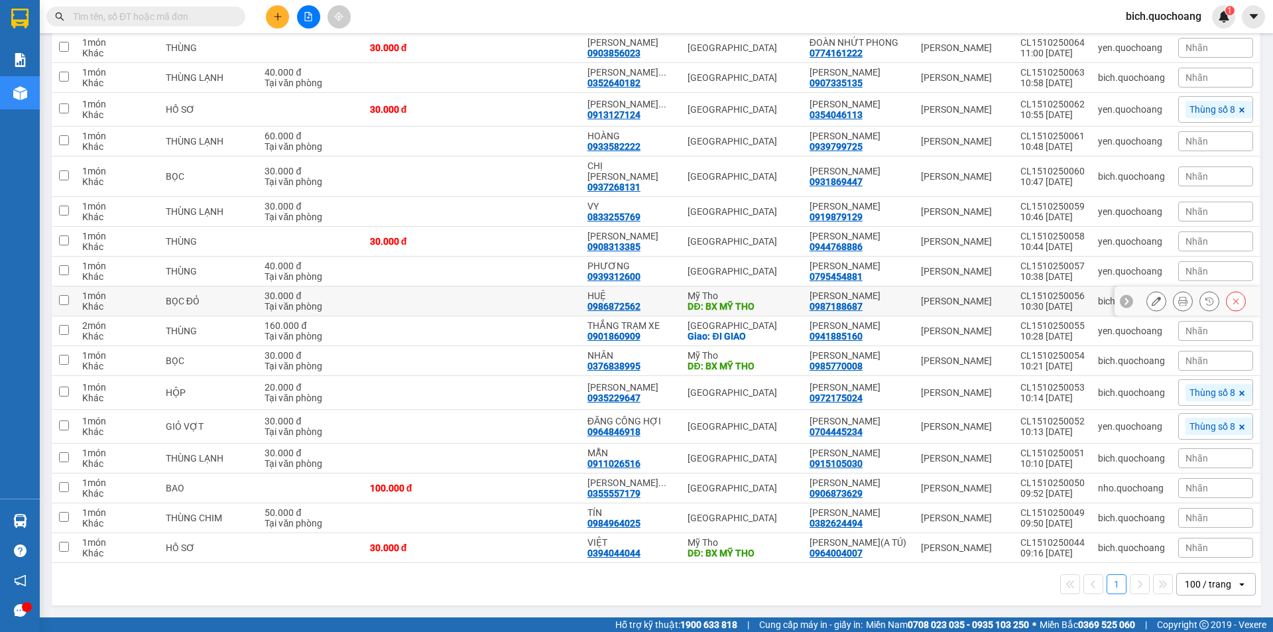
click at [67, 295] on input "checkbox" at bounding box center [64, 300] width 10 height 10
checkbox input "true"
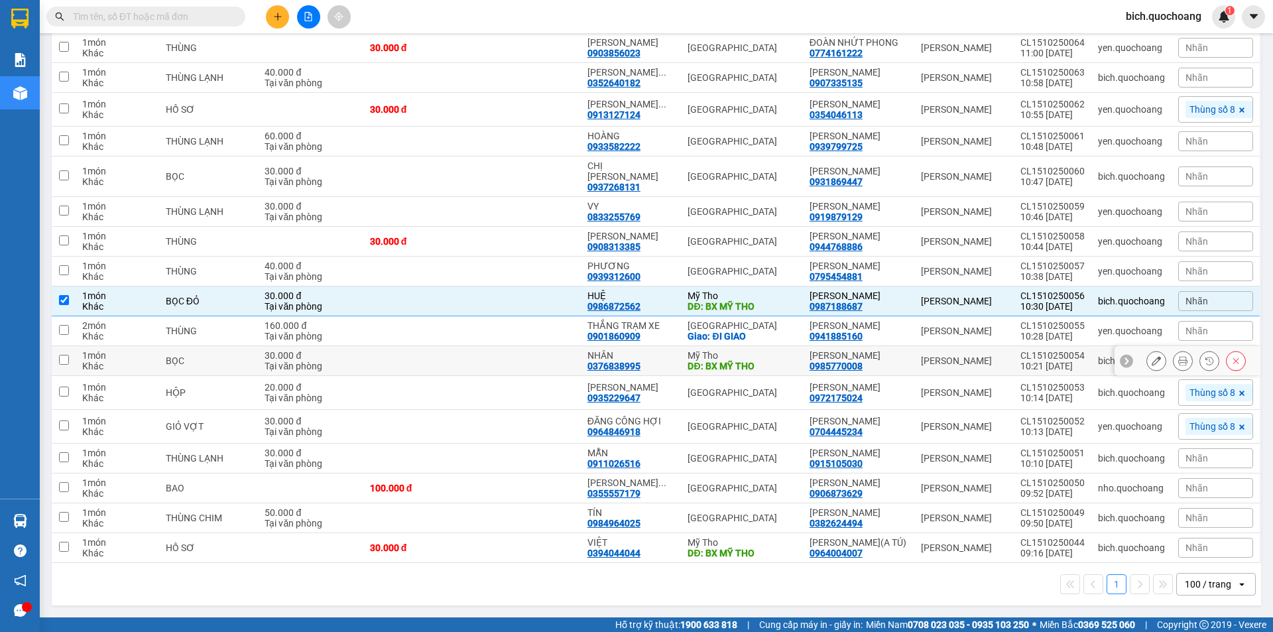
click at [68, 355] on input "checkbox" at bounding box center [64, 360] width 10 height 10
checkbox input "true"
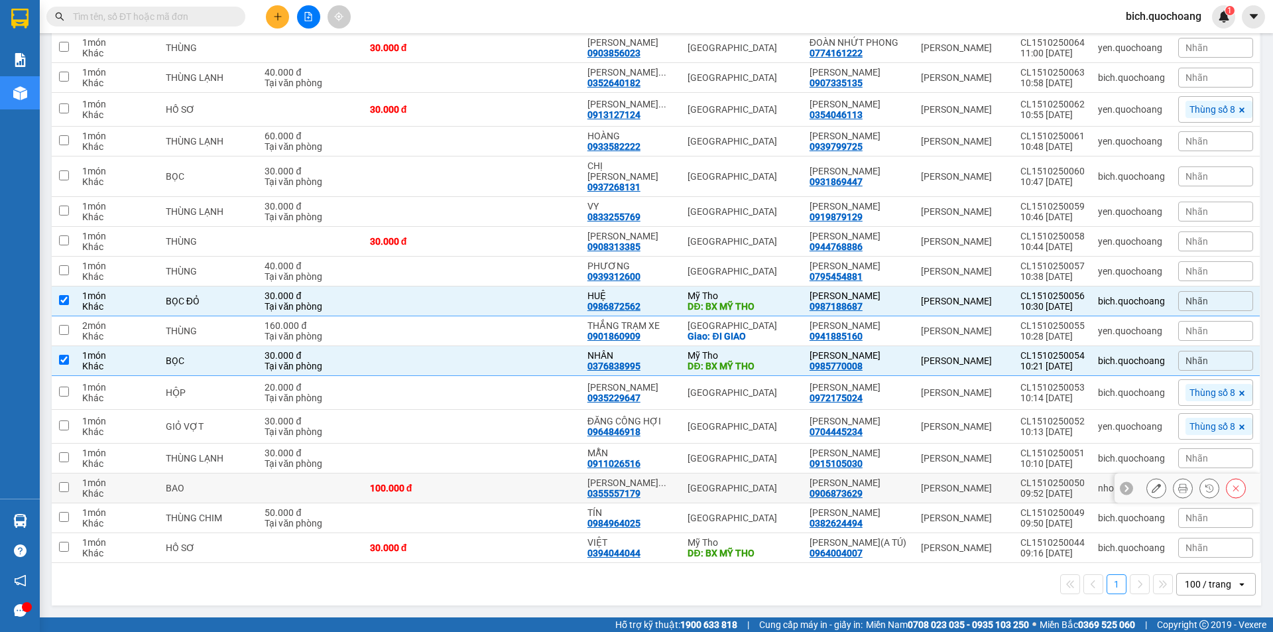
scroll to position [604, 0]
click at [64, 545] on input "checkbox" at bounding box center [64, 547] width 10 height 10
checkbox input "true"
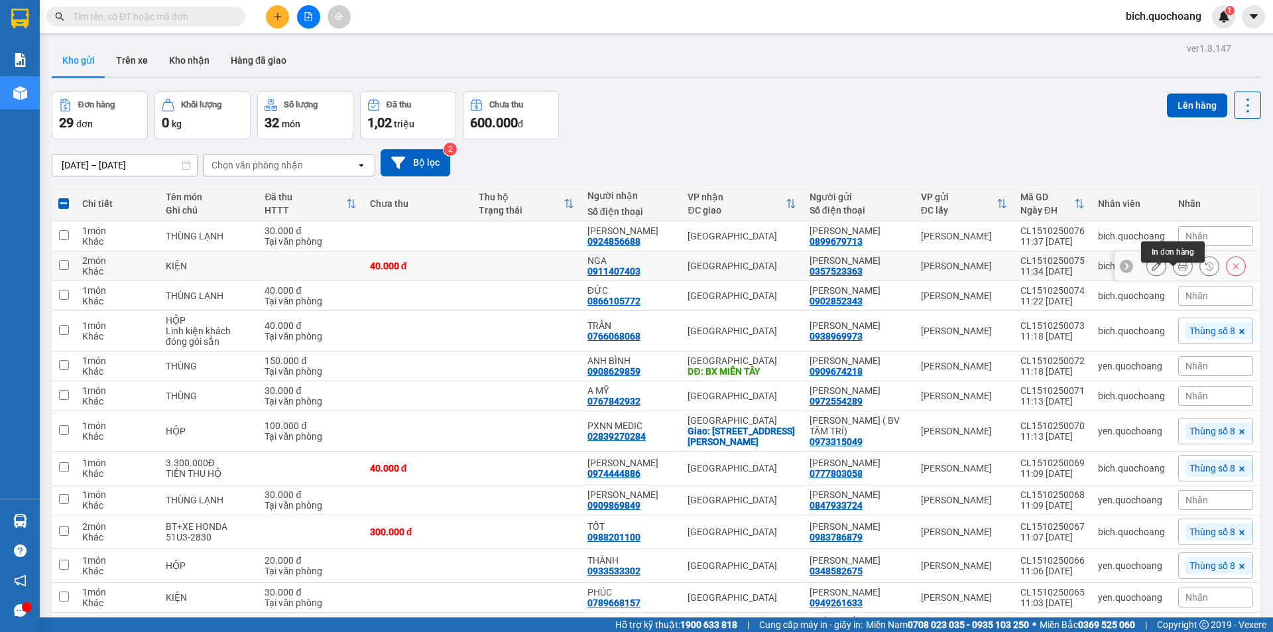
scroll to position [0, 0]
click at [1177, 90] on div "ver 1.8.147 Kho gửi Trên xe Kho nhận Hàng đã giao Đơn hàng 29 đơn Khối lượng 0 …" at bounding box center [656, 615] width 1220 height 1151
click at [1177, 106] on button "Lên hàng" at bounding box center [1197, 106] width 60 height 24
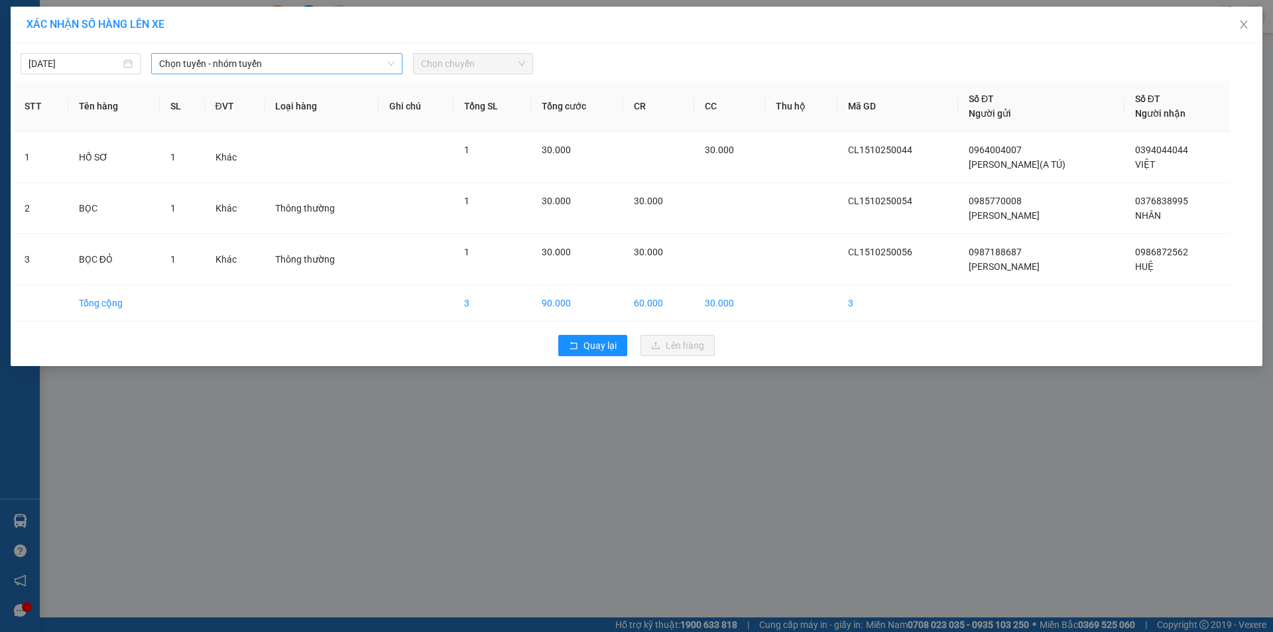
click at [276, 67] on span "Chọn tuyến - nhóm tuyến" at bounding box center [276, 64] width 235 height 20
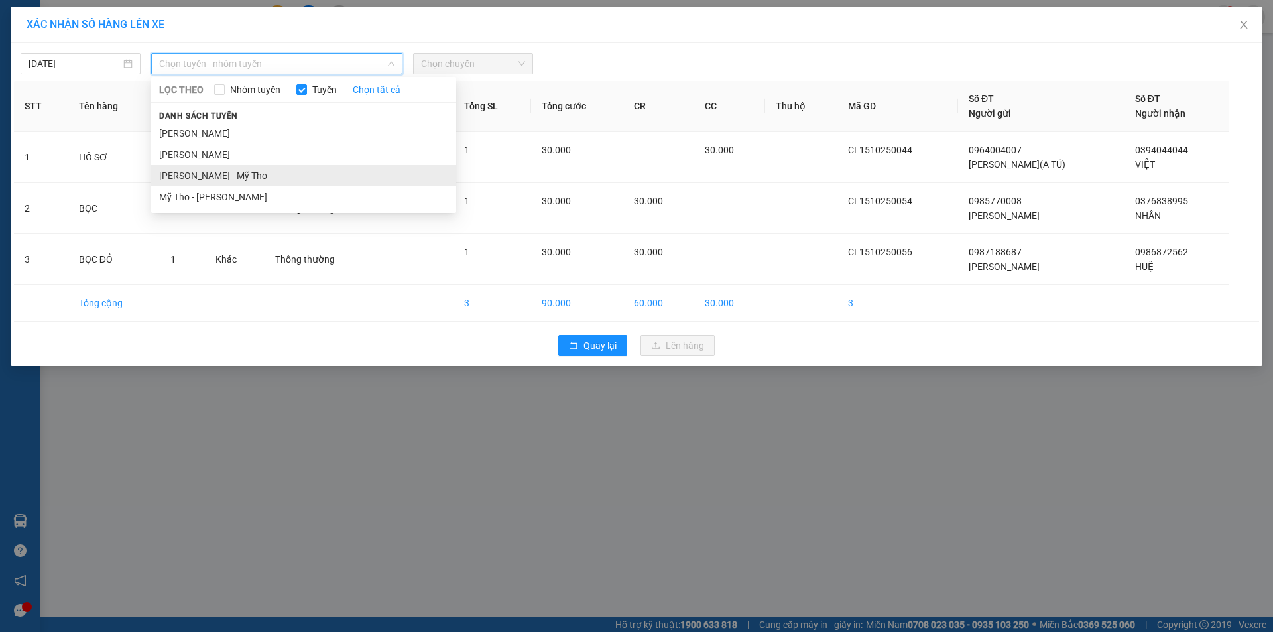
click at [199, 167] on li "Cao Lãnh - Mỹ Tho" at bounding box center [303, 175] width 305 height 21
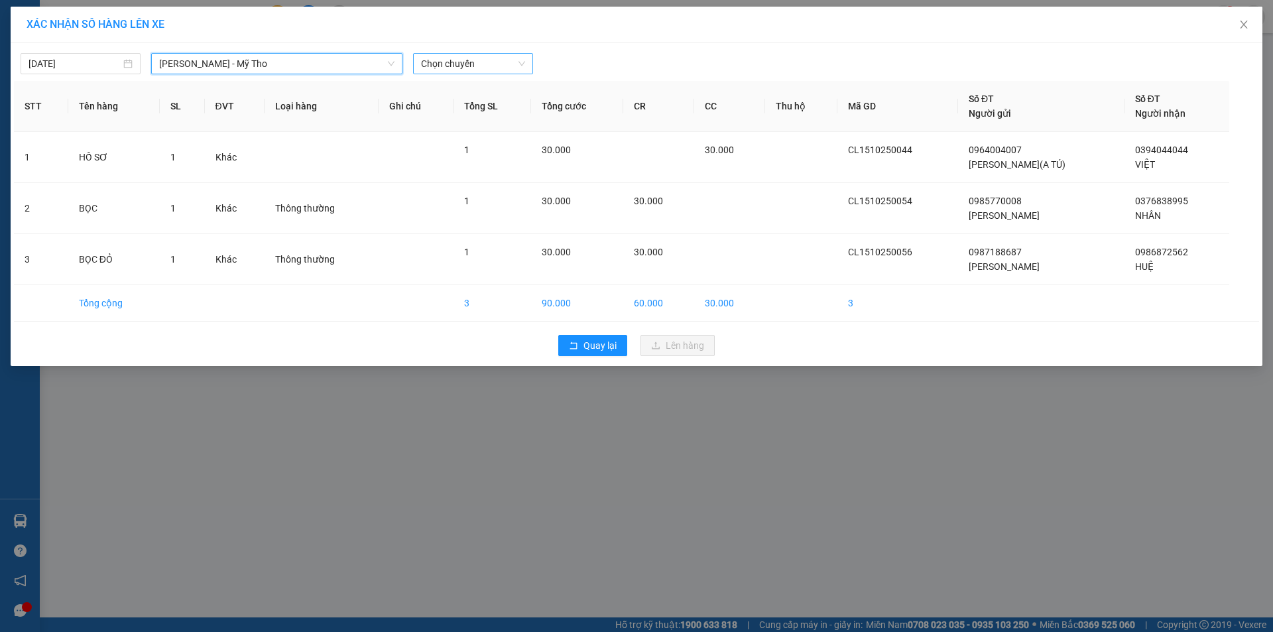
click at [468, 61] on span "Chọn chuyến" at bounding box center [473, 64] width 104 height 20
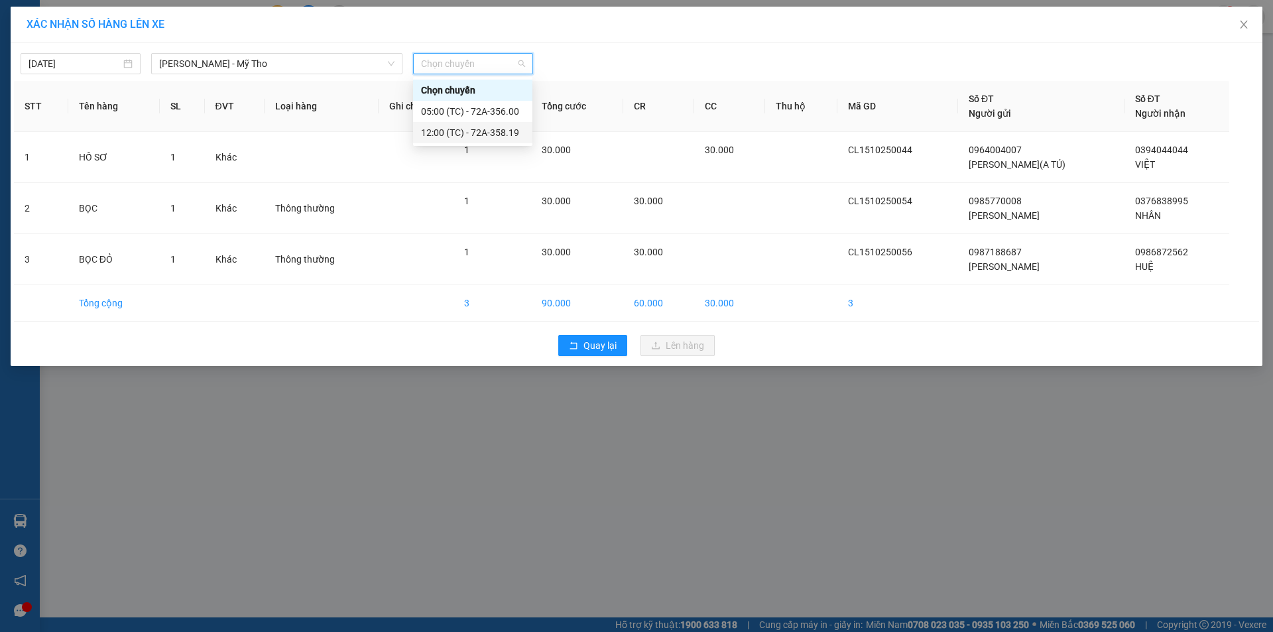
click at [488, 133] on div "12:00 (TC) - 72A-358.19" at bounding box center [472, 132] width 103 height 15
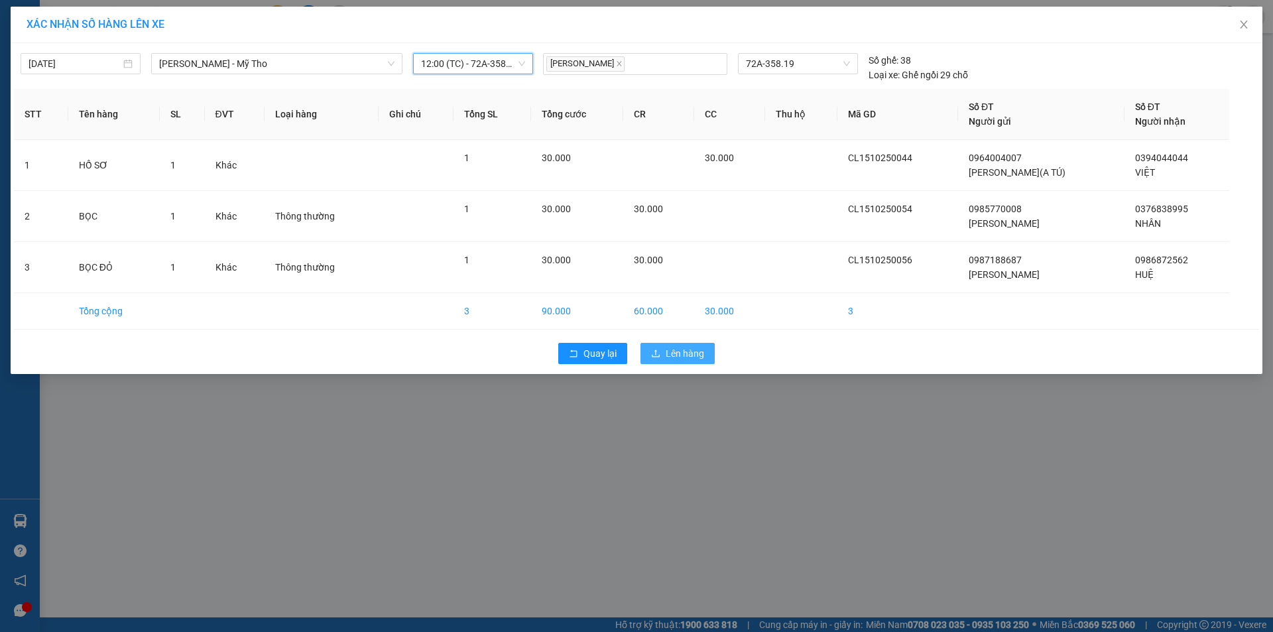
click at [678, 353] on span "Lên hàng" at bounding box center [685, 353] width 38 height 15
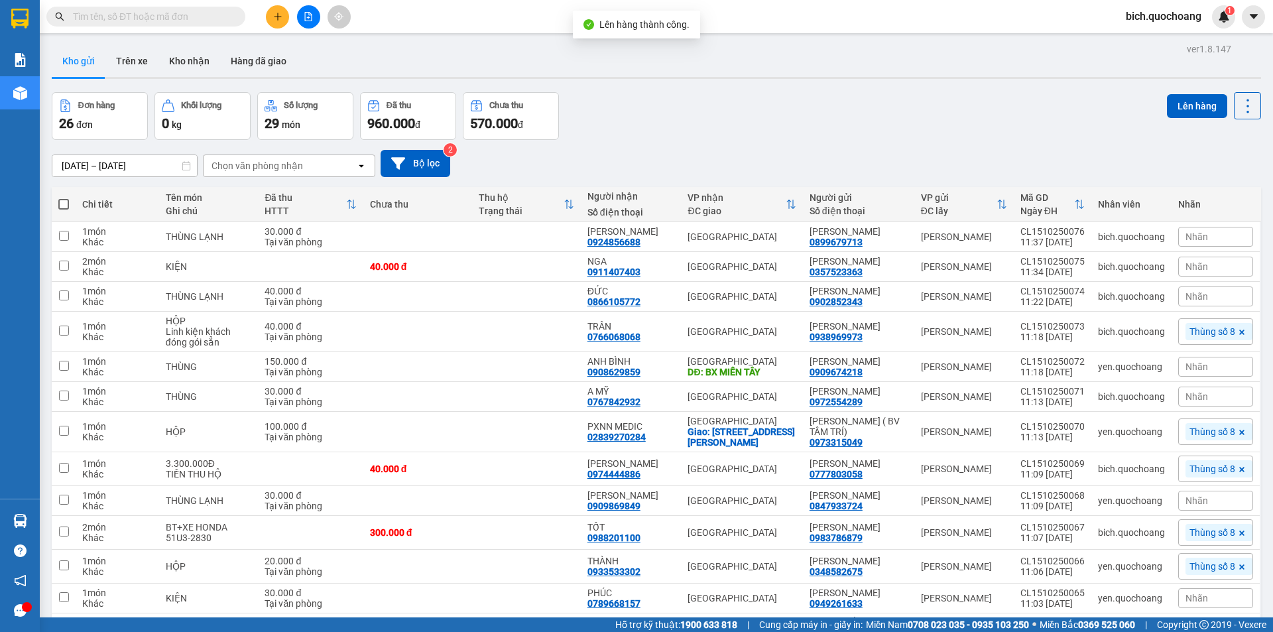
click at [61, 207] on span at bounding box center [63, 204] width 11 height 11
click at [64, 198] on input "checkbox" at bounding box center [64, 198] width 0 height 0
checkbox input "true"
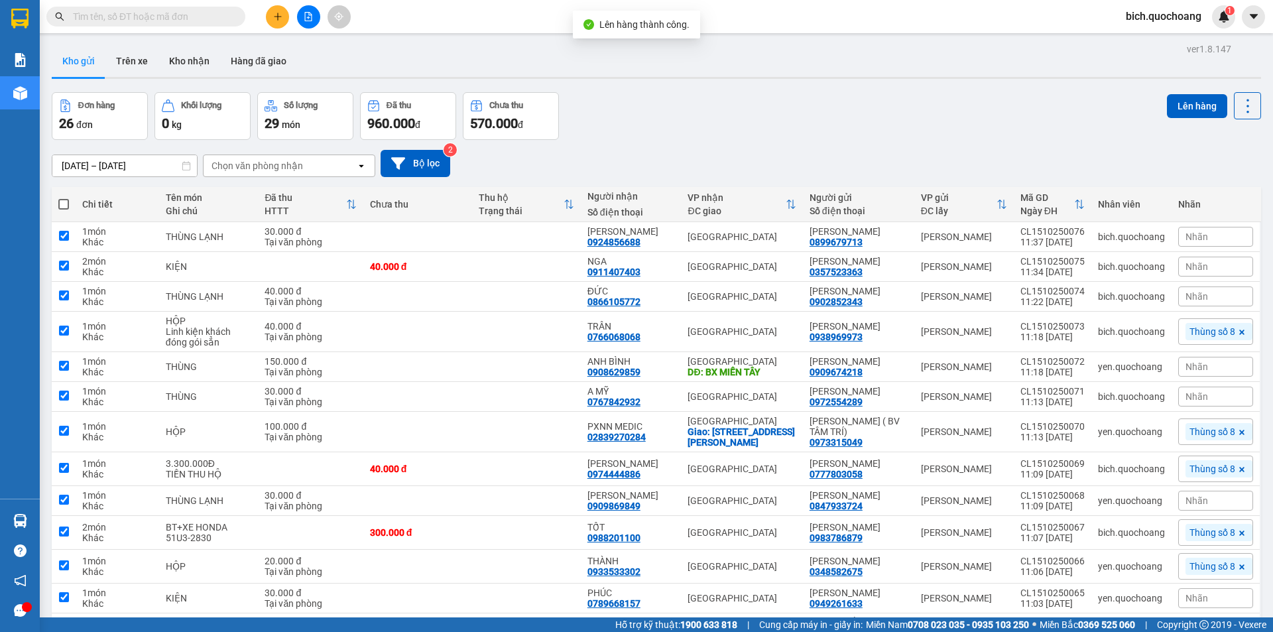
checkbox input "true"
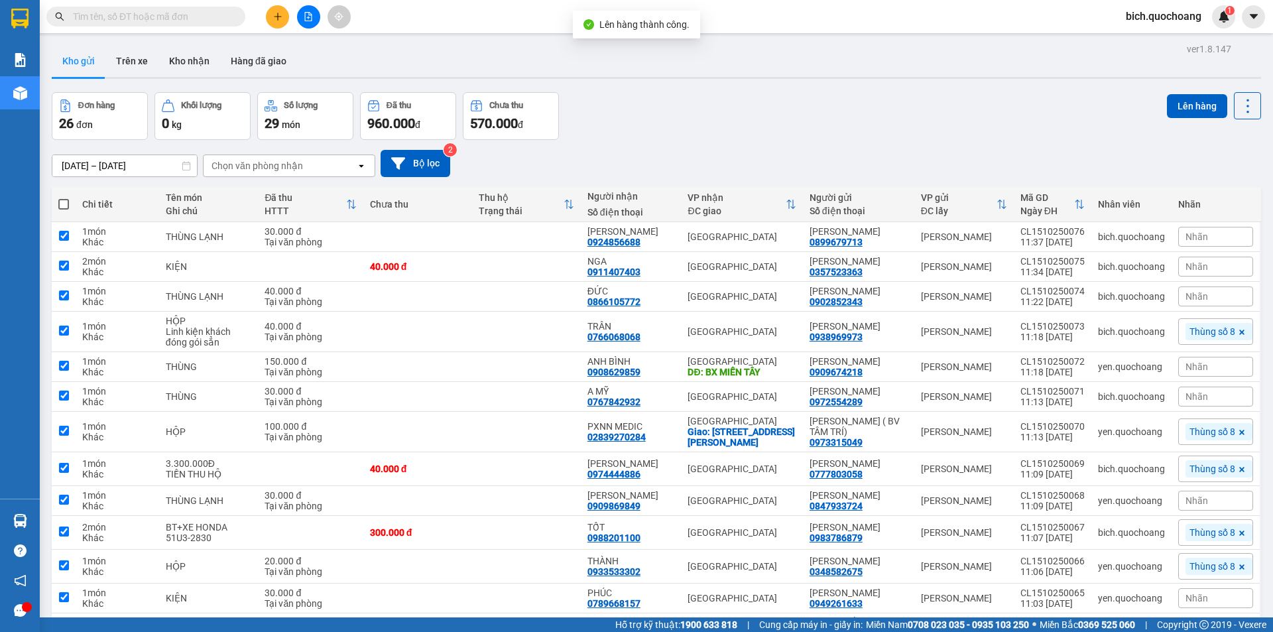
checkbox input "true"
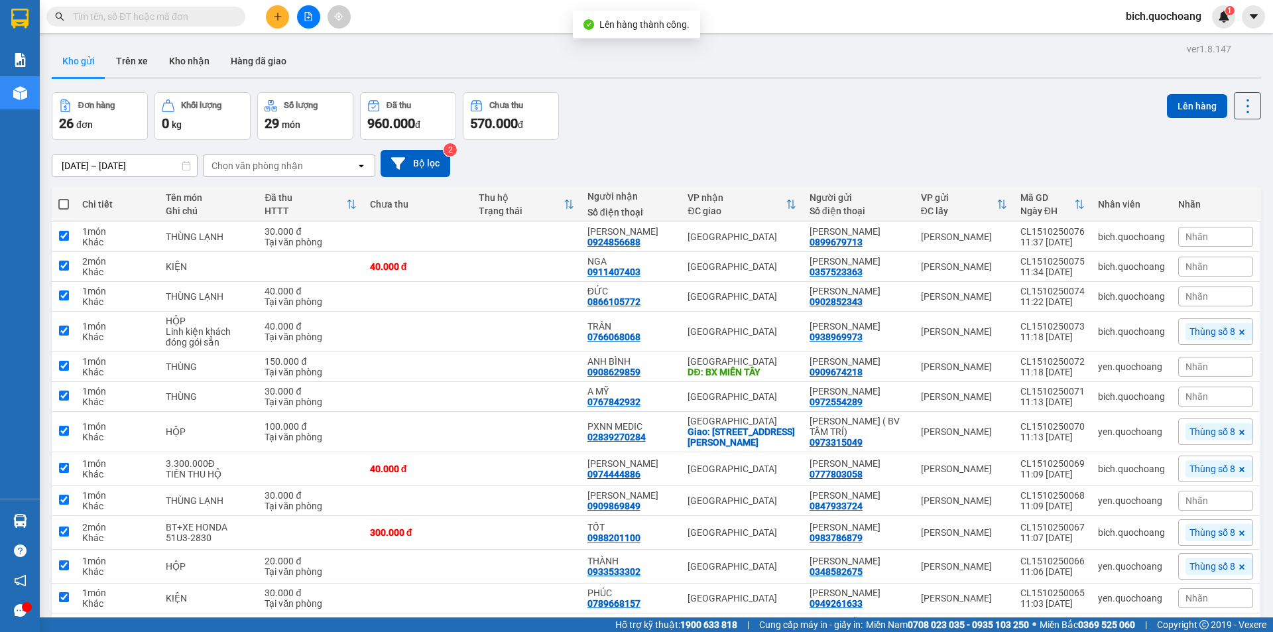
checkbox input "true"
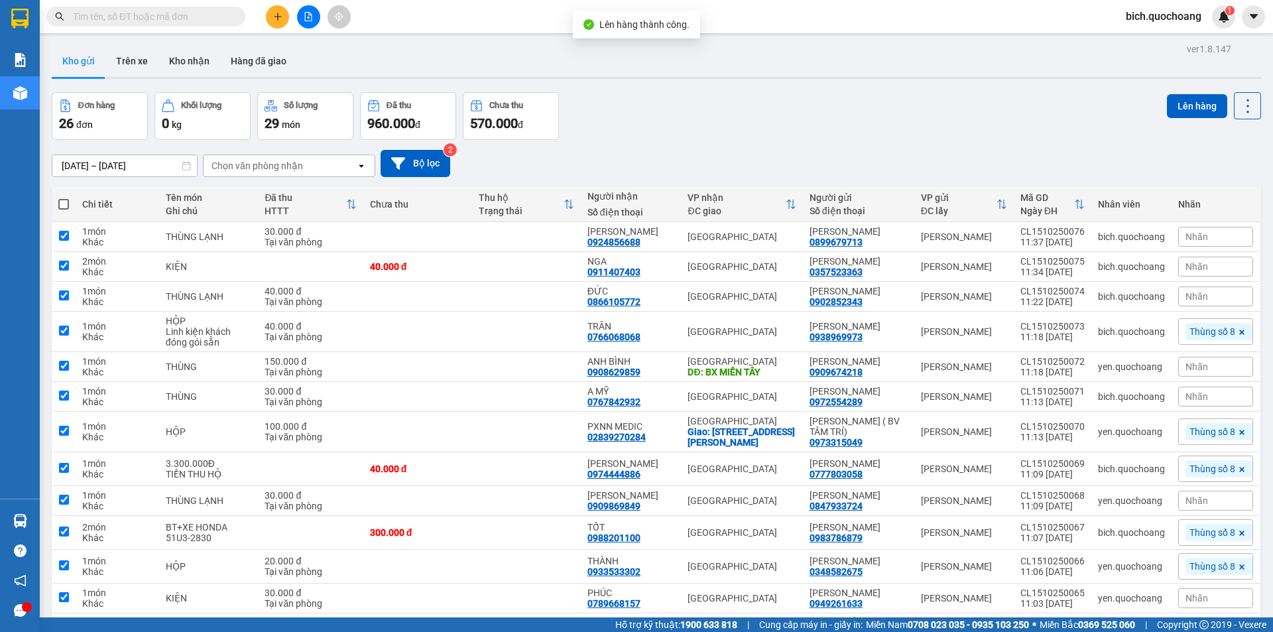
checkbox input "true"
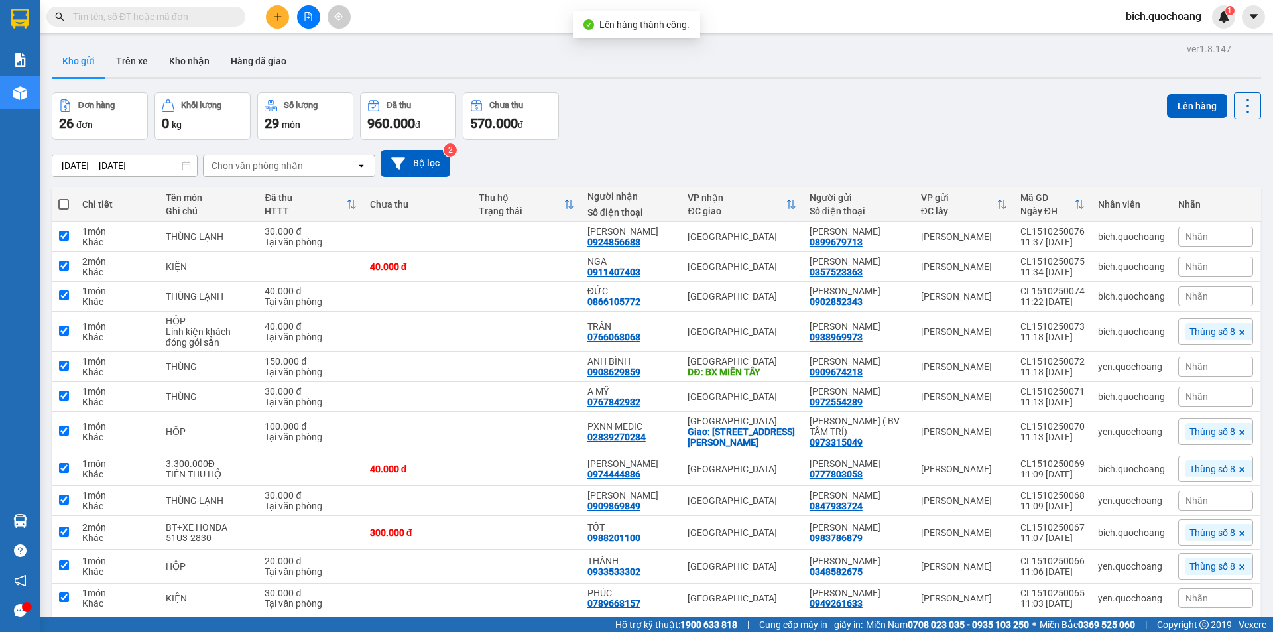
checkbox input "true"
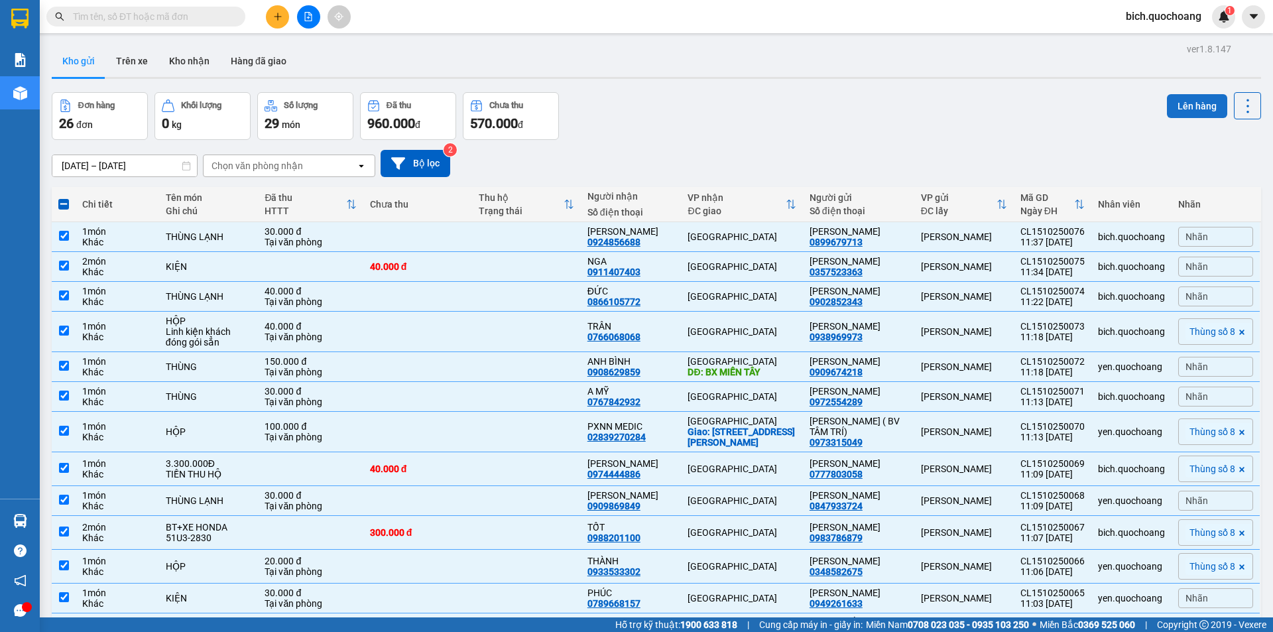
click at [1176, 110] on button "Lên hàng" at bounding box center [1197, 106] width 60 height 24
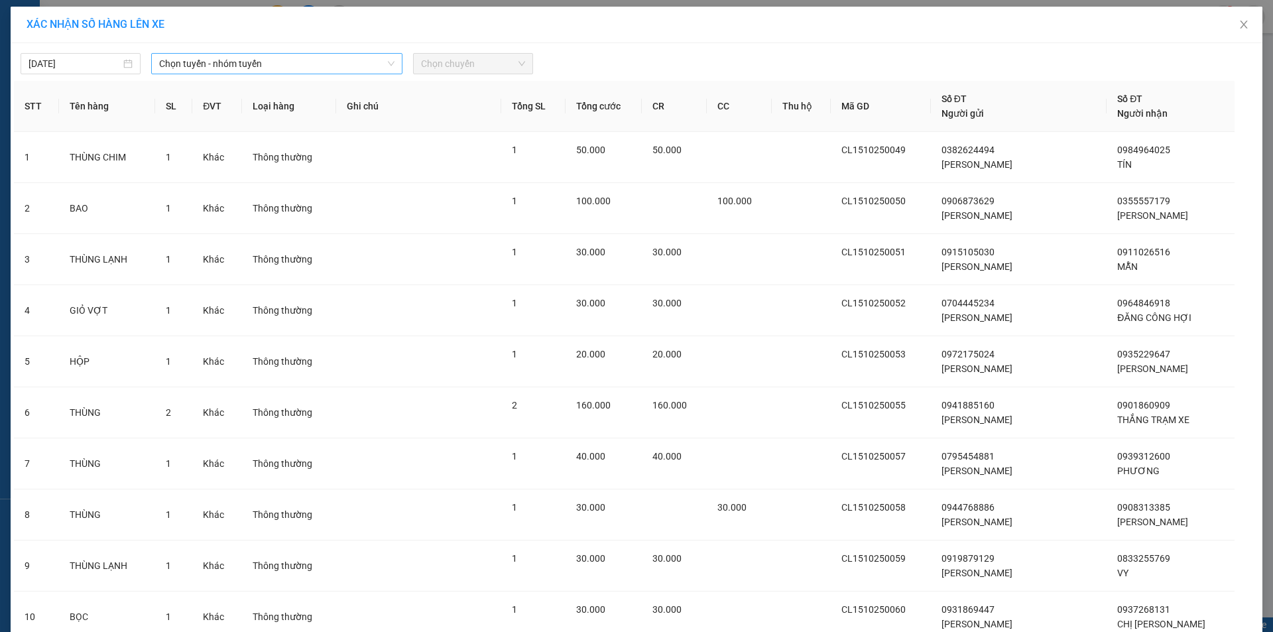
click at [295, 60] on span "Chọn tuyến - nhóm tuyến" at bounding box center [276, 64] width 235 height 20
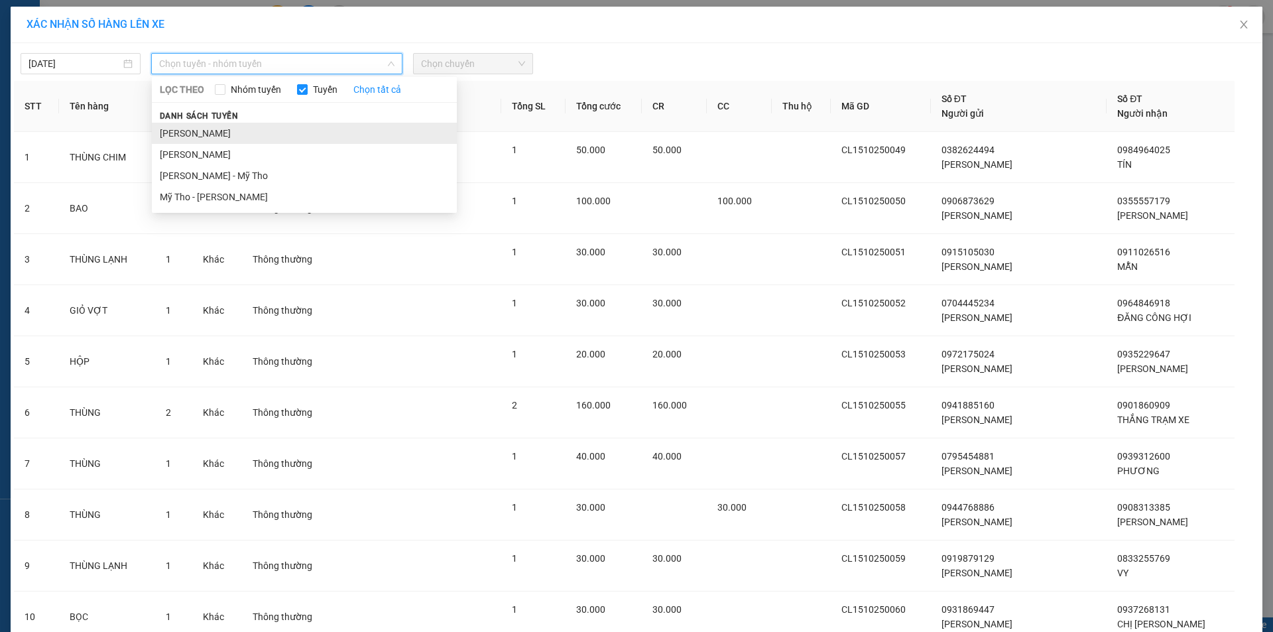
click at [225, 137] on li "Cao Lãnh - Hồ Chí Minh" at bounding box center [304, 133] width 305 height 21
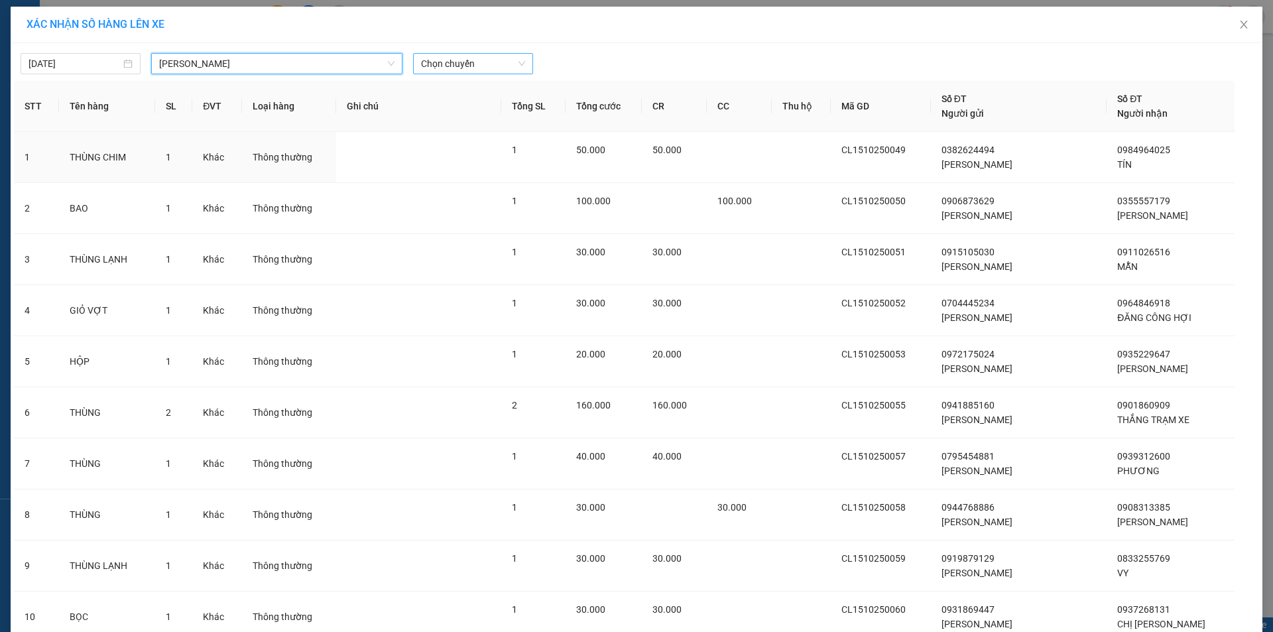
click at [481, 56] on span "Chọn chuyến" at bounding box center [473, 64] width 104 height 20
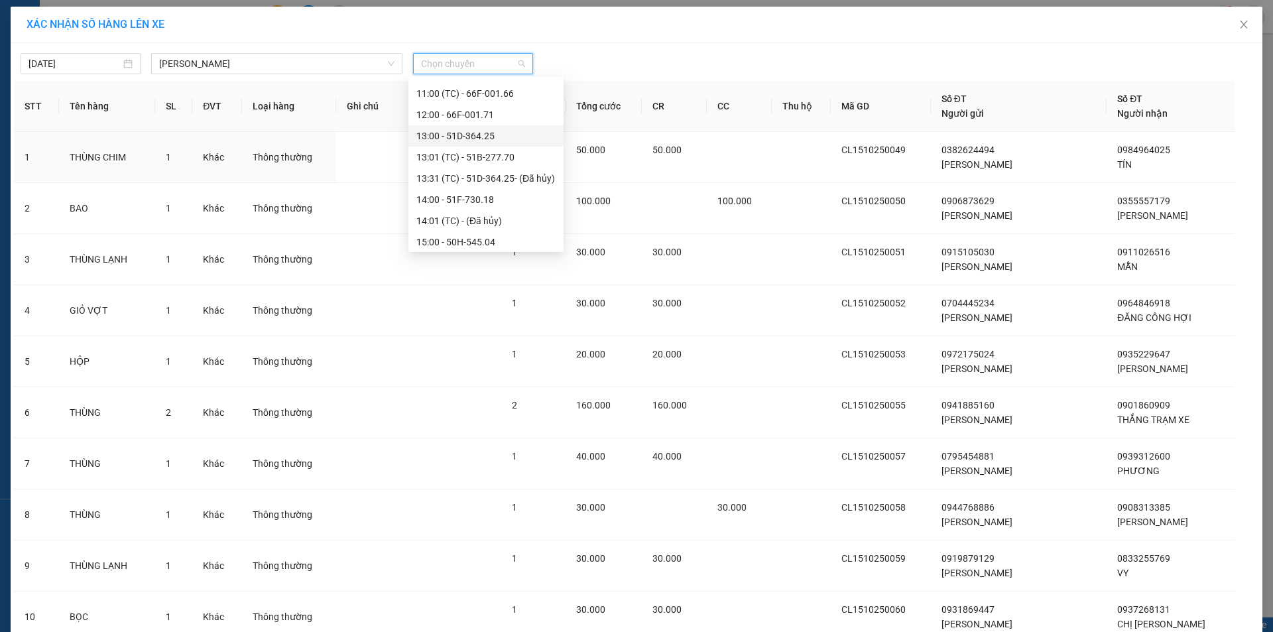
scroll to position [464, 0]
click at [454, 104] on div "12:00 - 66F-001.71" at bounding box center [486, 113] width 155 height 21
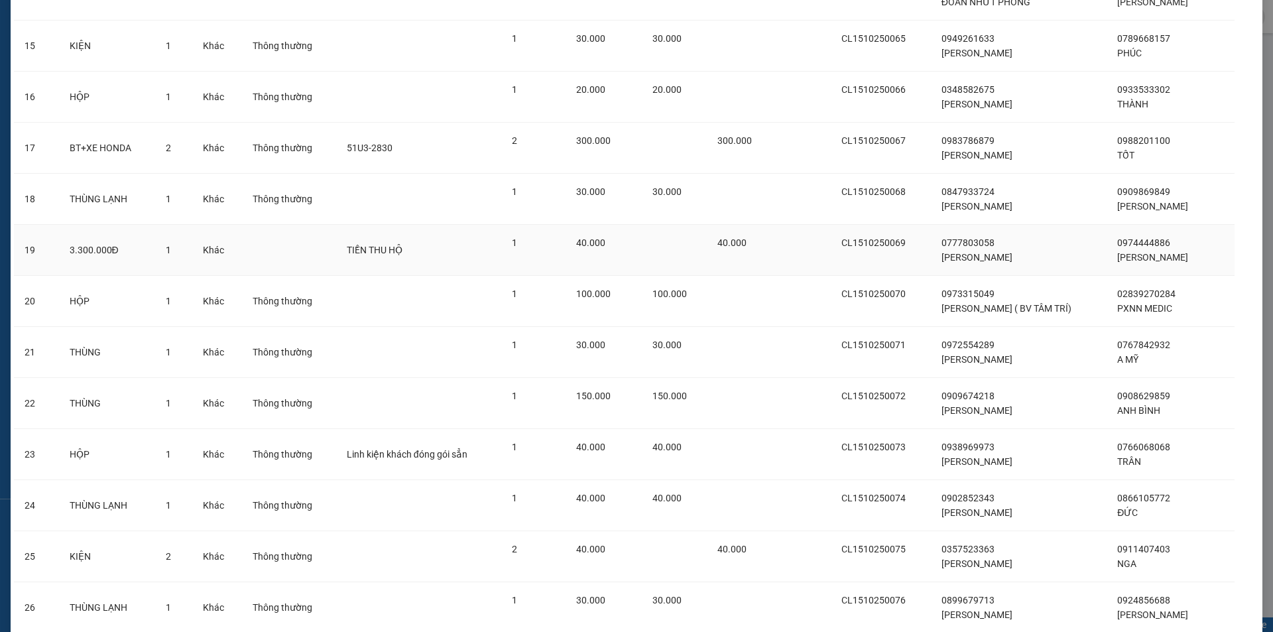
scroll to position [932, 0]
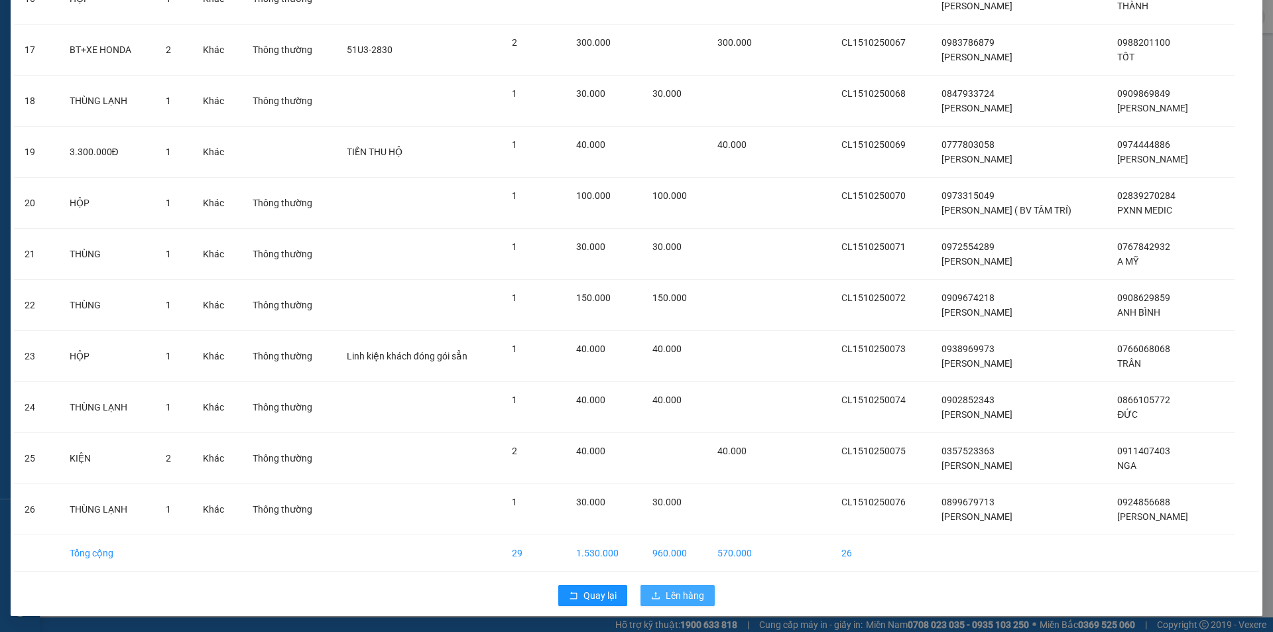
click at [700, 594] on button "Lên hàng" at bounding box center [678, 595] width 74 height 21
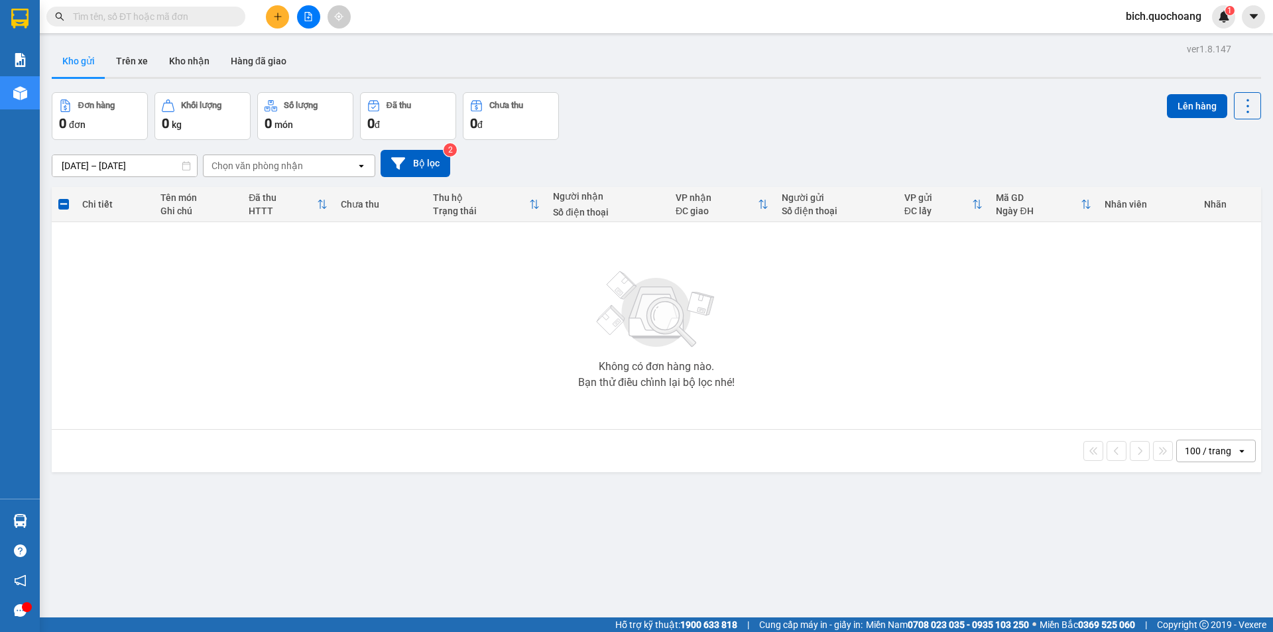
click at [111, 15] on input "text" at bounding box center [151, 16] width 157 height 15
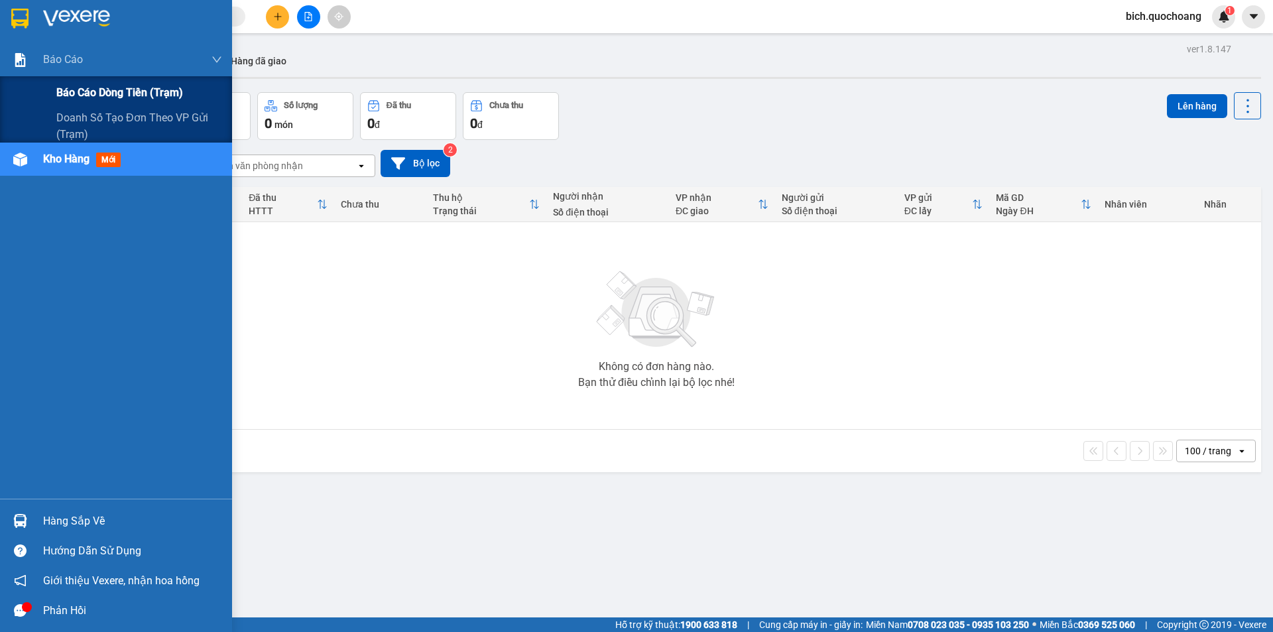
click at [88, 82] on div "Báo cáo dòng tiền (trạm)" at bounding box center [139, 92] width 166 height 33
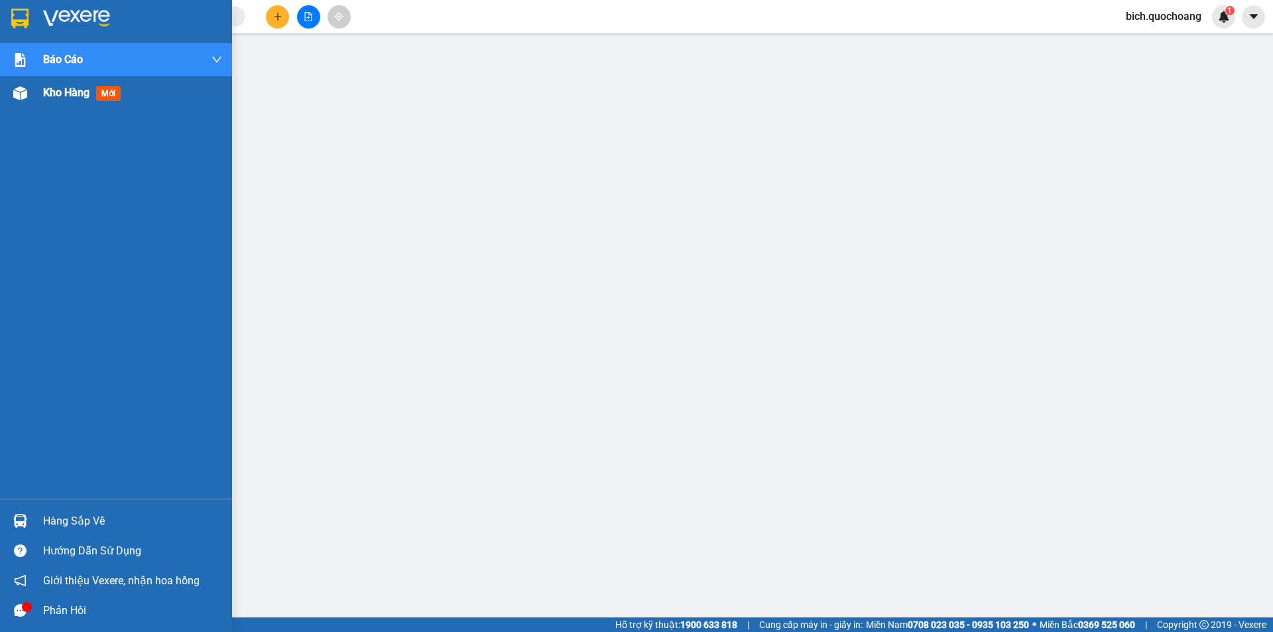
click at [50, 92] on span "Kho hàng" at bounding box center [66, 92] width 46 height 13
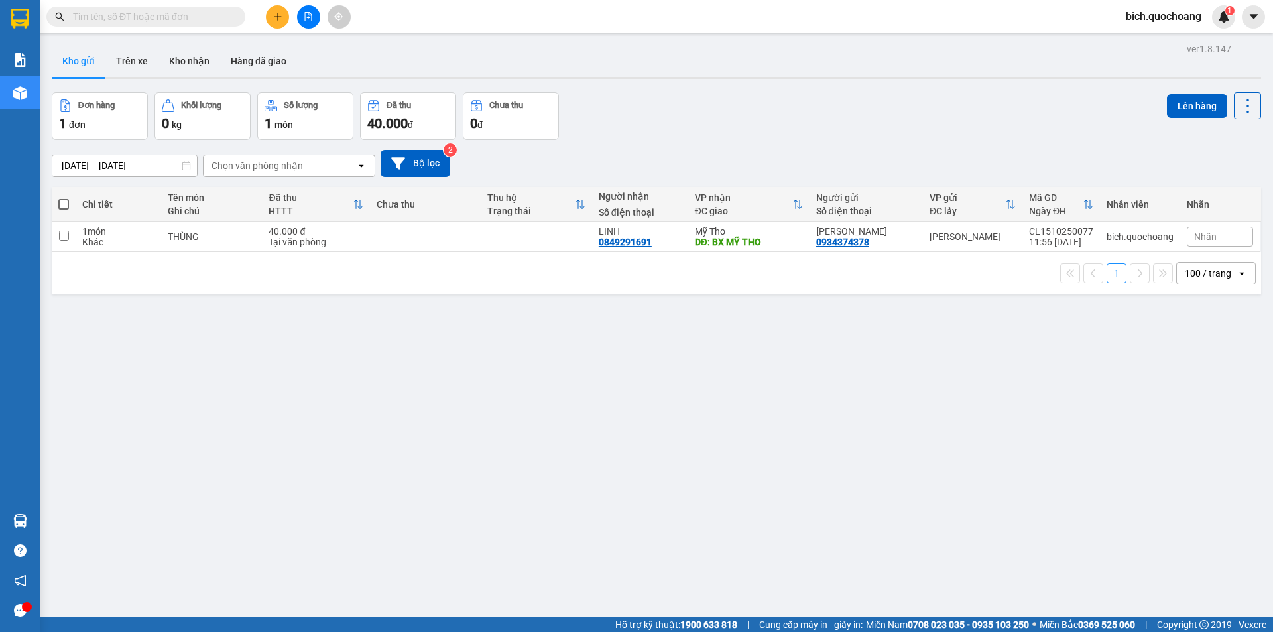
click at [182, 17] on input "text" at bounding box center [151, 16] width 157 height 15
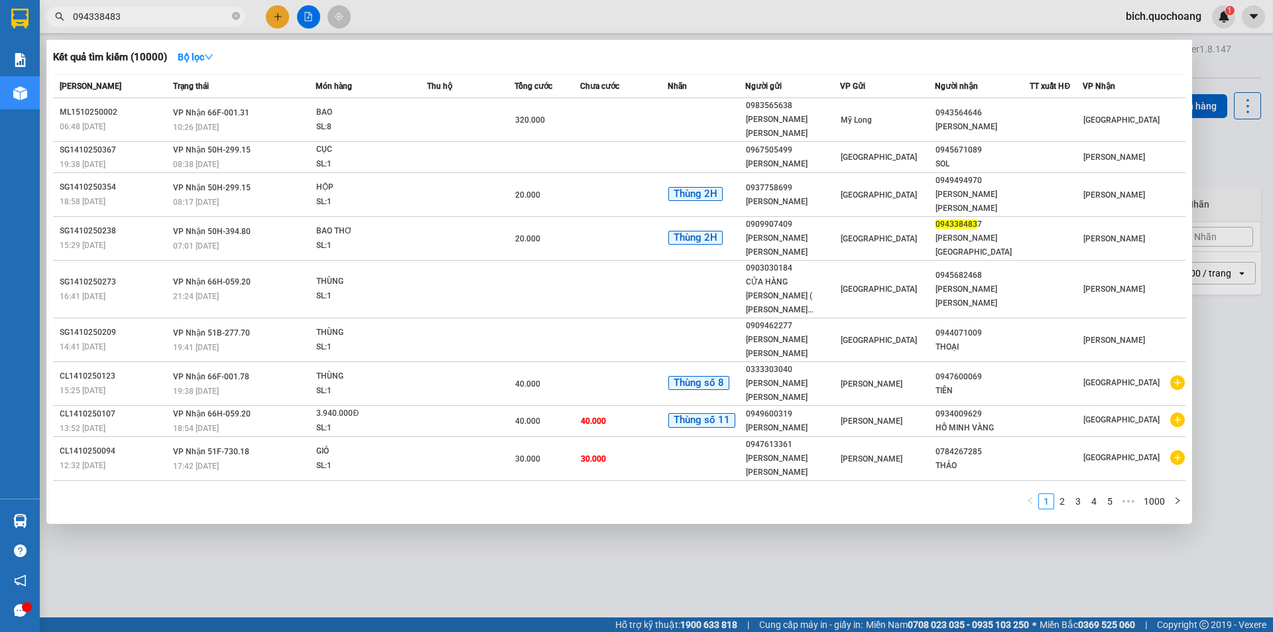
type input "0943384837"
